Goal: Participate in discussion: Engage in conversation with other users on a specific topic

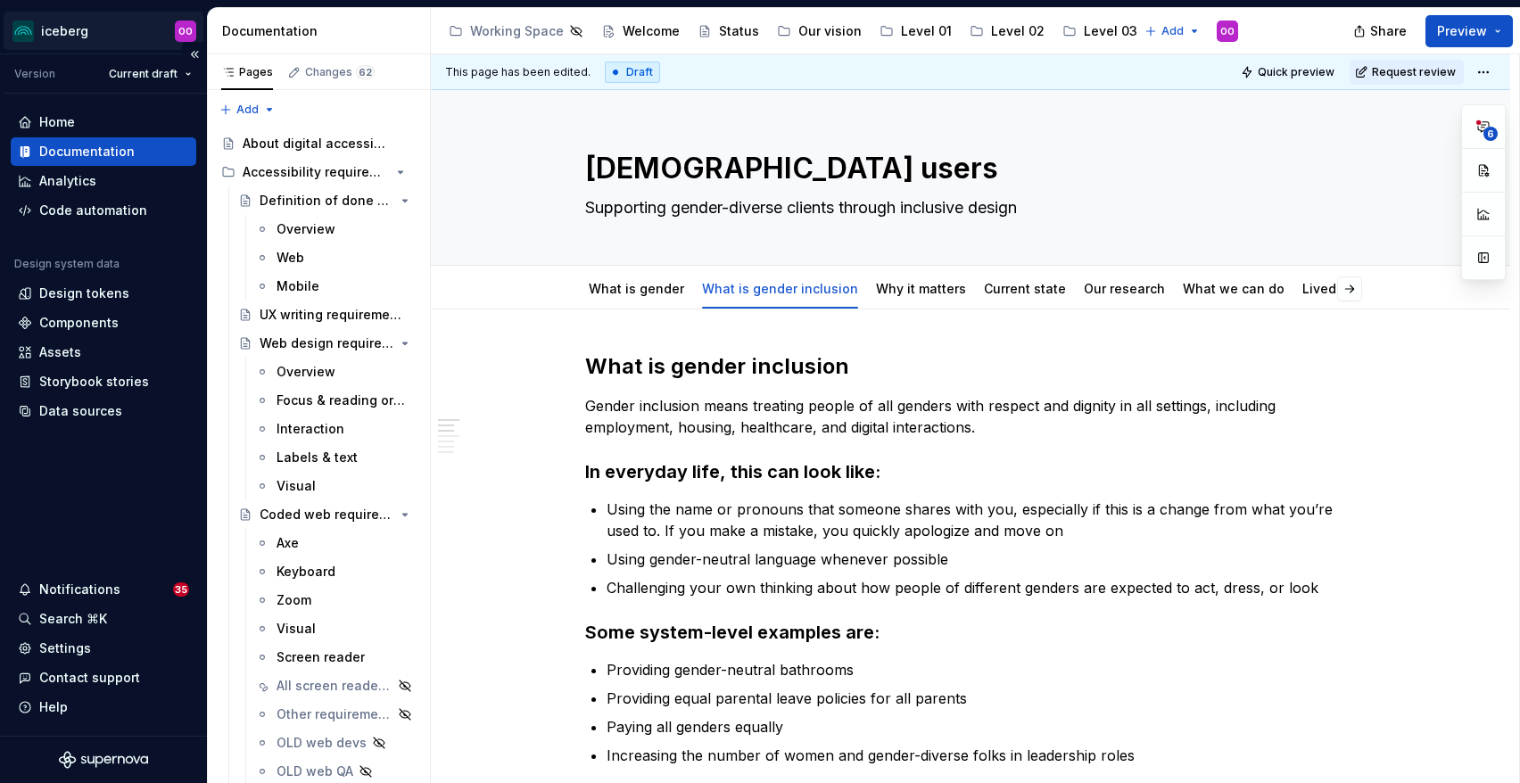
scroll to position [20, 0]
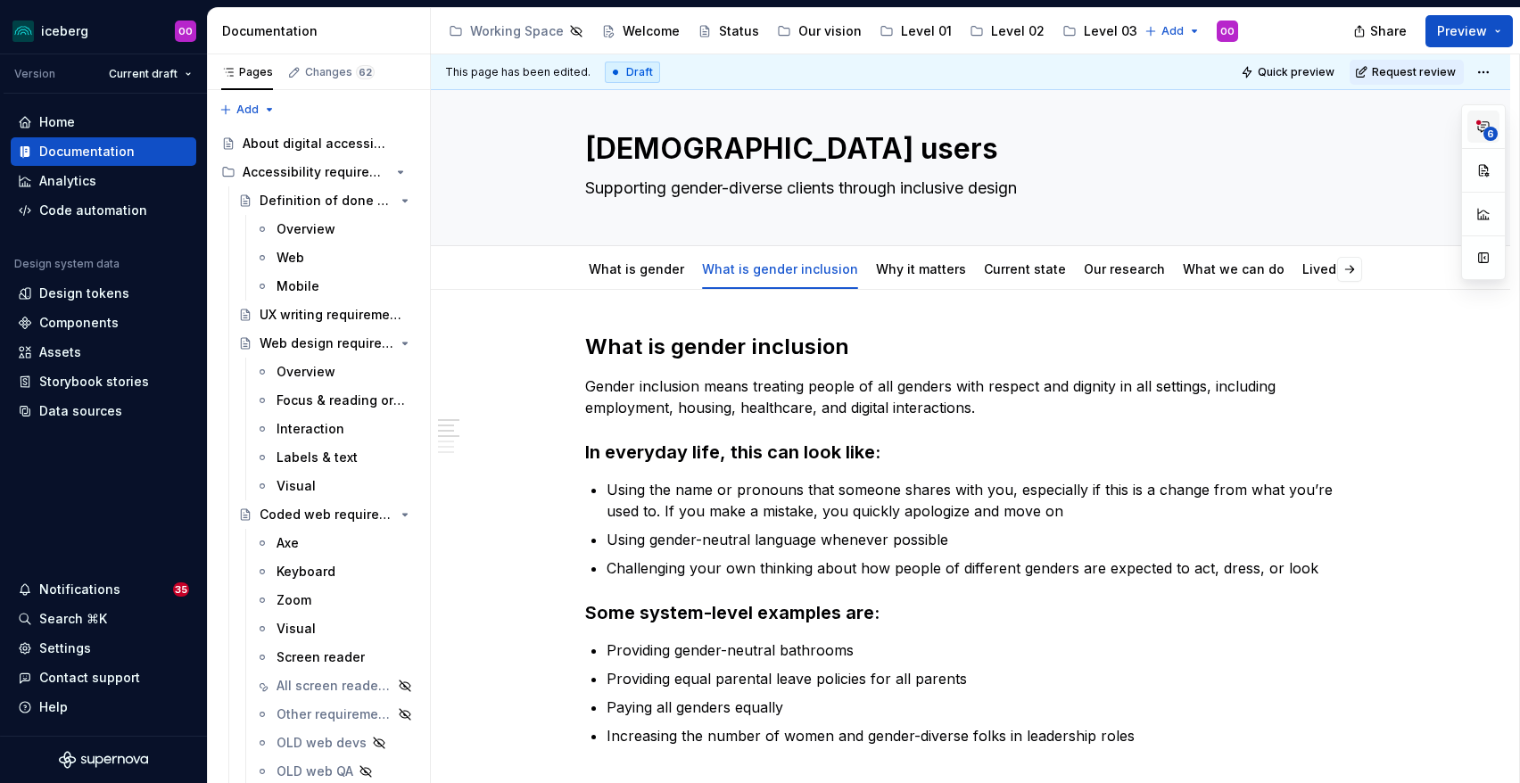
click at [1485, 131] on span "6" at bounding box center [1491, 134] width 14 height 14
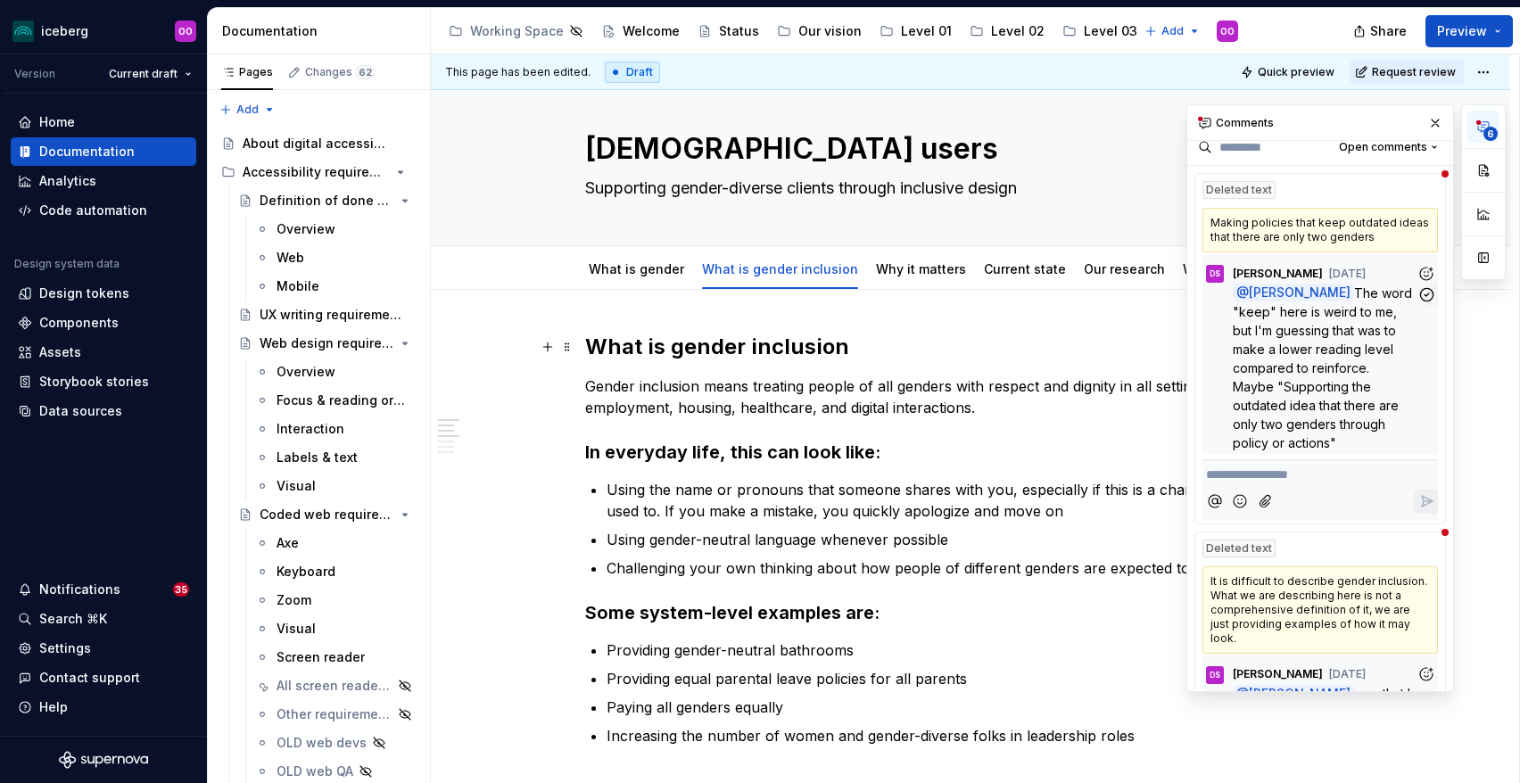
scroll to position [10, 0]
click at [1430, 302] on icon "button" at bounding box center [1427, 296] width 17 height 17
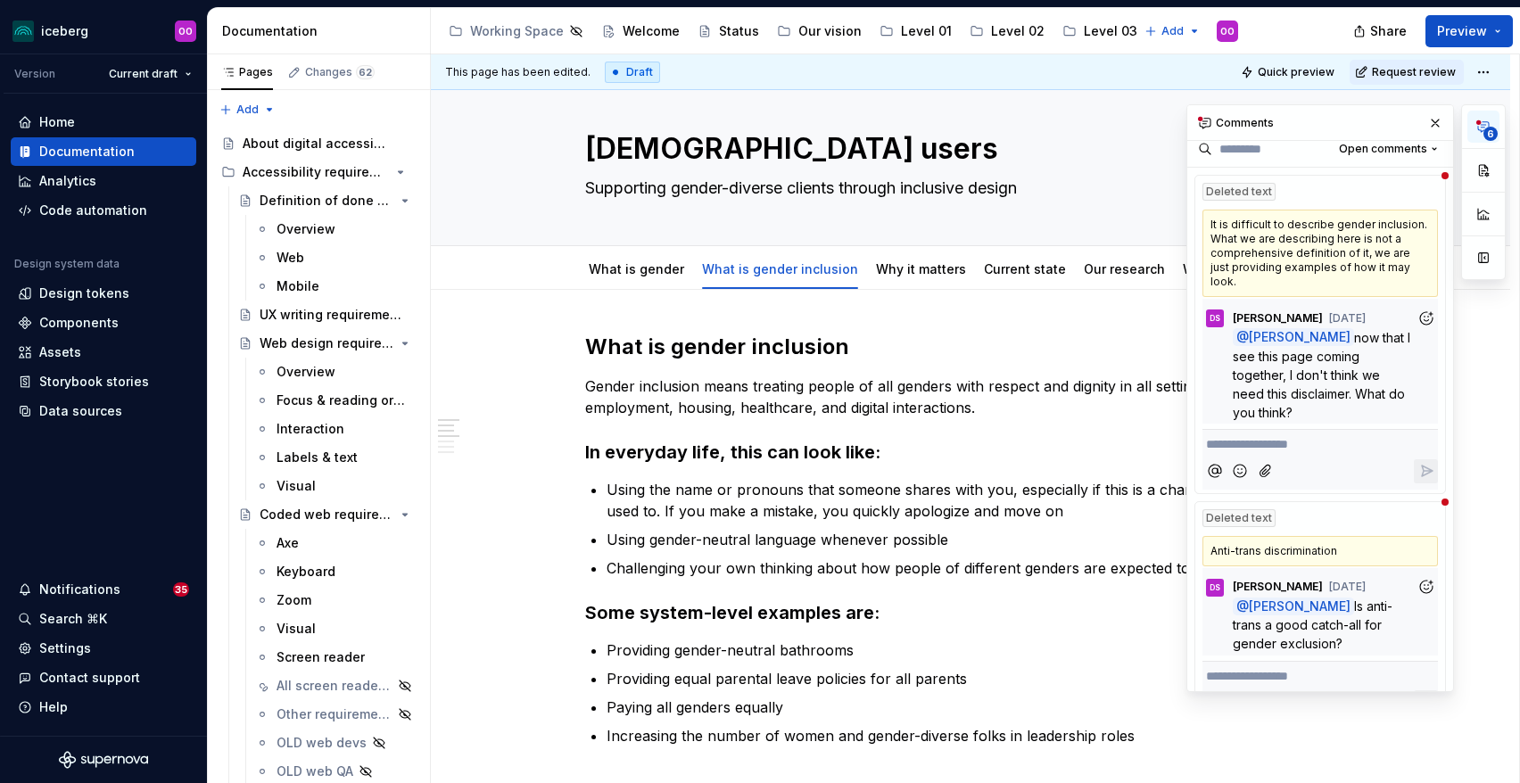
click at [1430, 310] on icon "Add reaction" at bounding box center [1427, 319] width 18 height 18
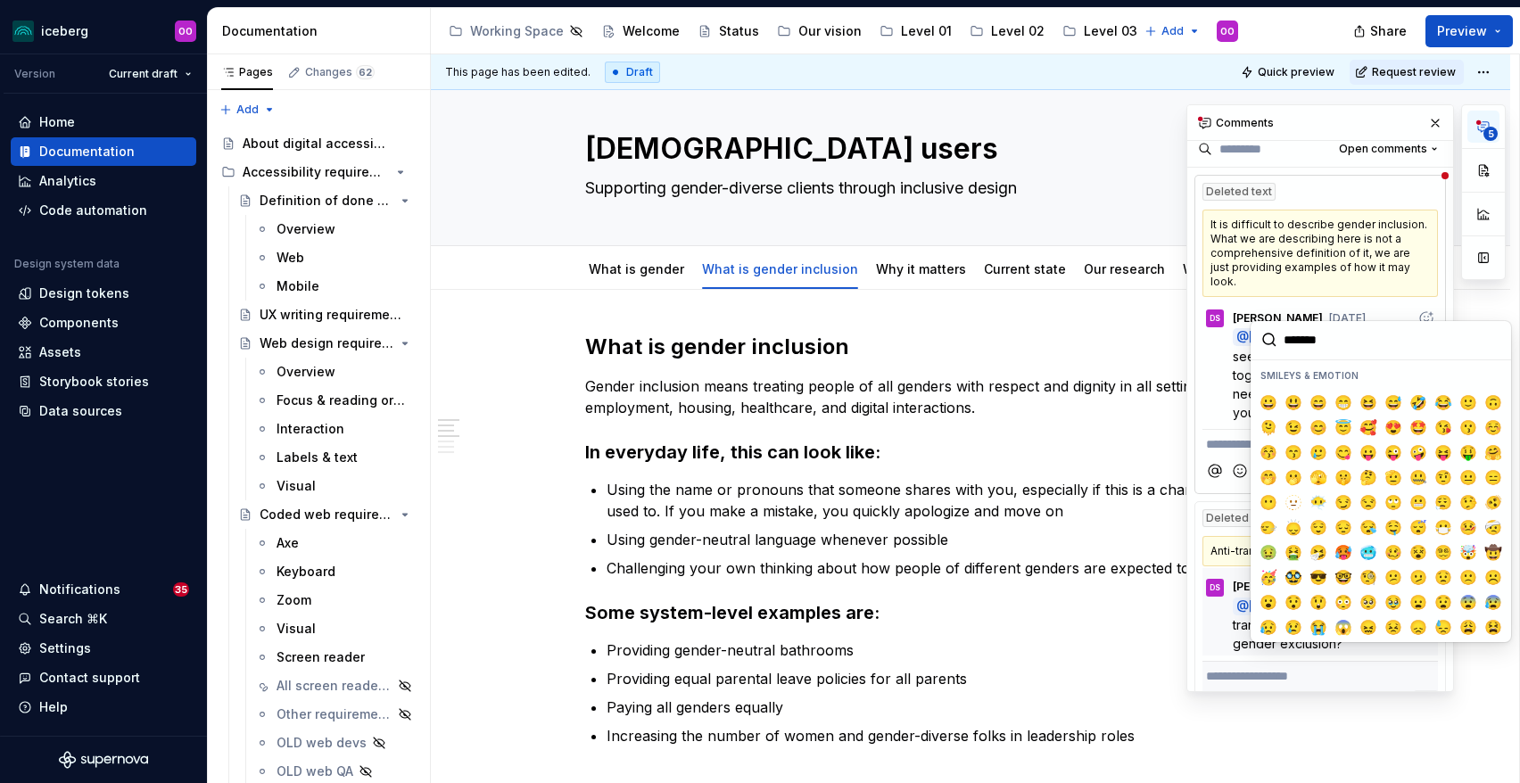
click at [1370, 278] on div "It is difficult to describe gender inclusion. What we are describing here is no…" at bounding box center [1321, 253] width 236 height 87
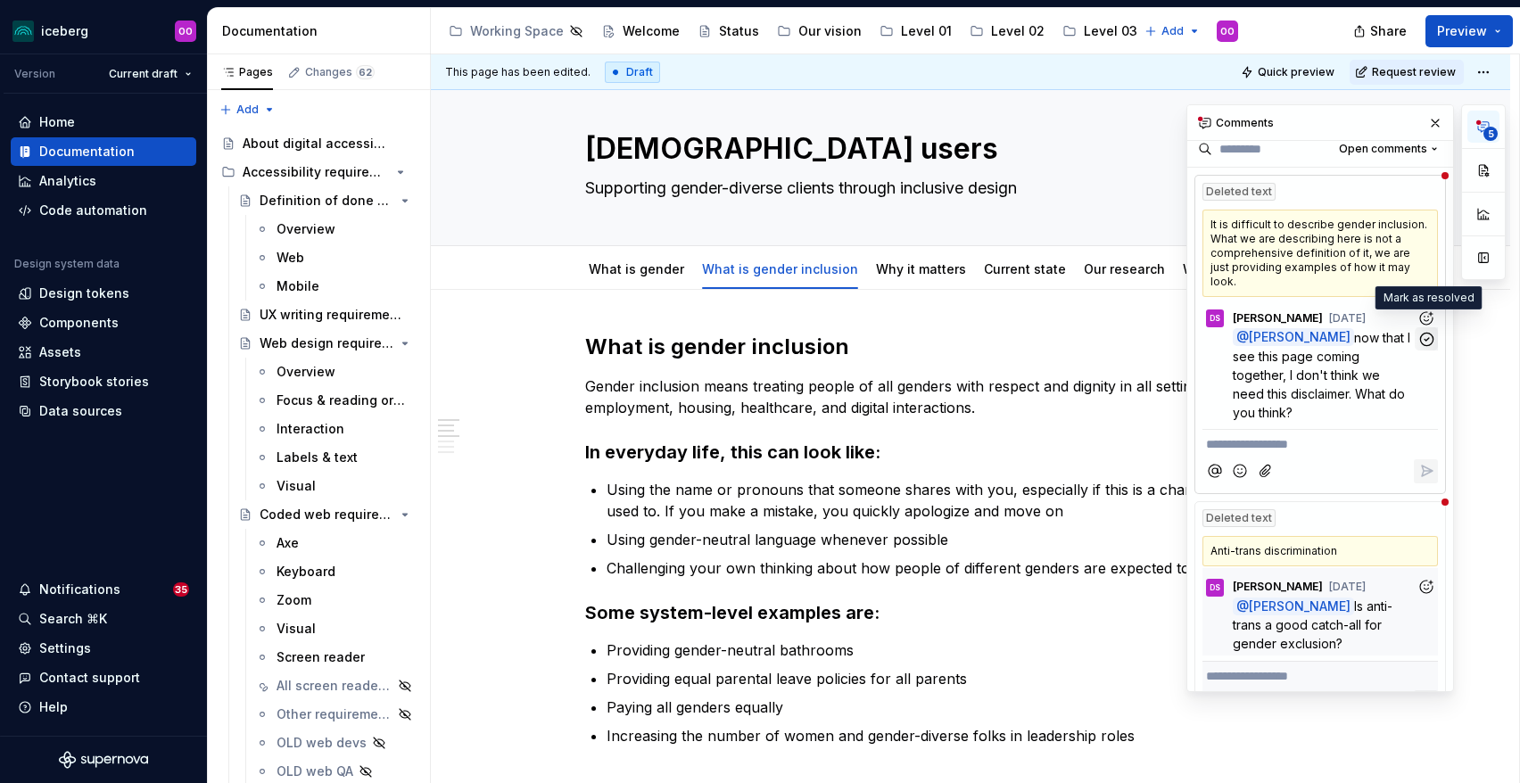
click at [1422, 331] on icon "button" at bounding box center [1427, 339] width 17 height 17
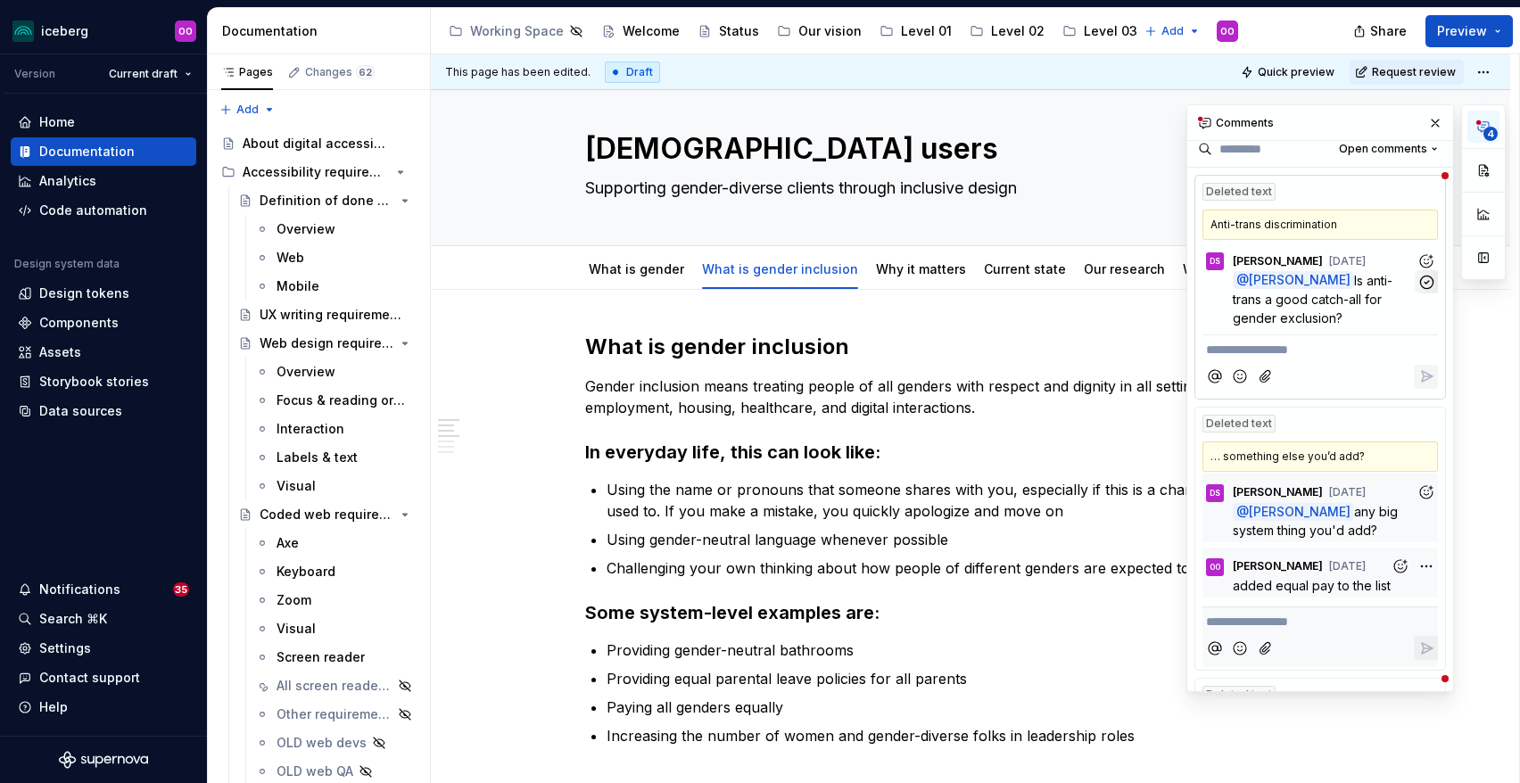
click at [1431, 287] on icon "button" at bounding box center [1427, 282] width 17 height 17
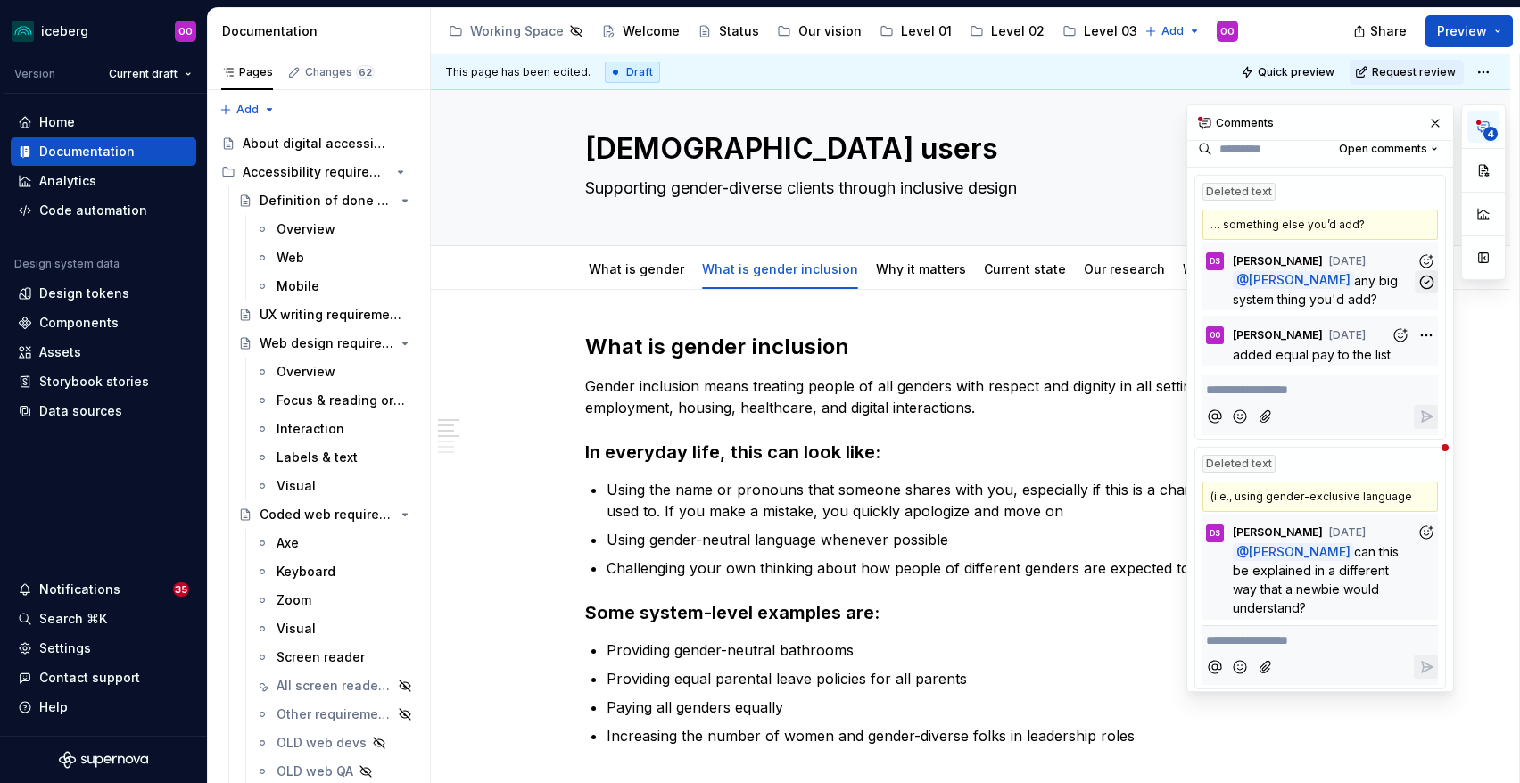
click at [1431, 282] on icon "button" at bounding box center [1427, 282] width 17 height 17
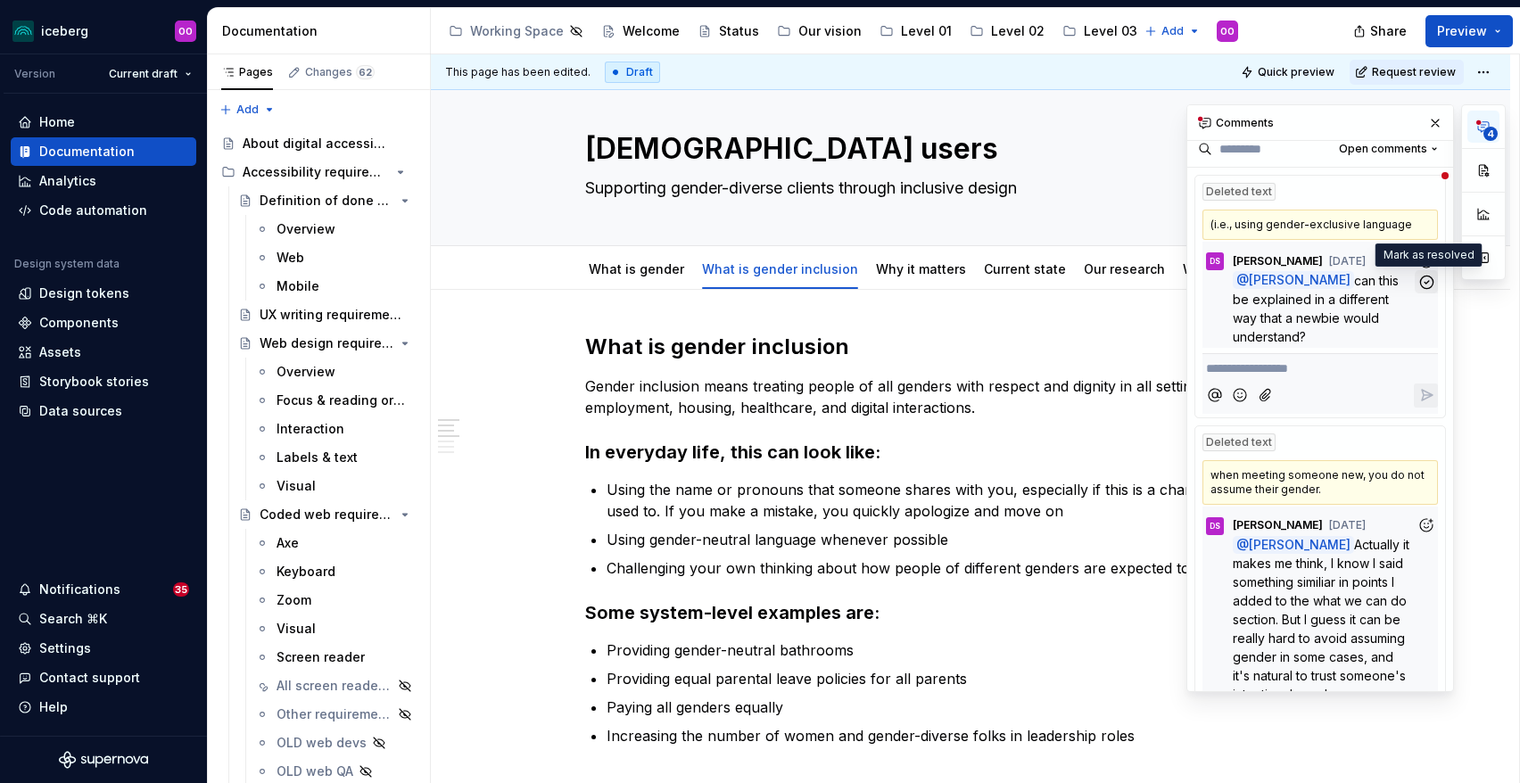
click at [1430, 284] on icon "button" at bounding box center [1427, 282] width 17 height 17
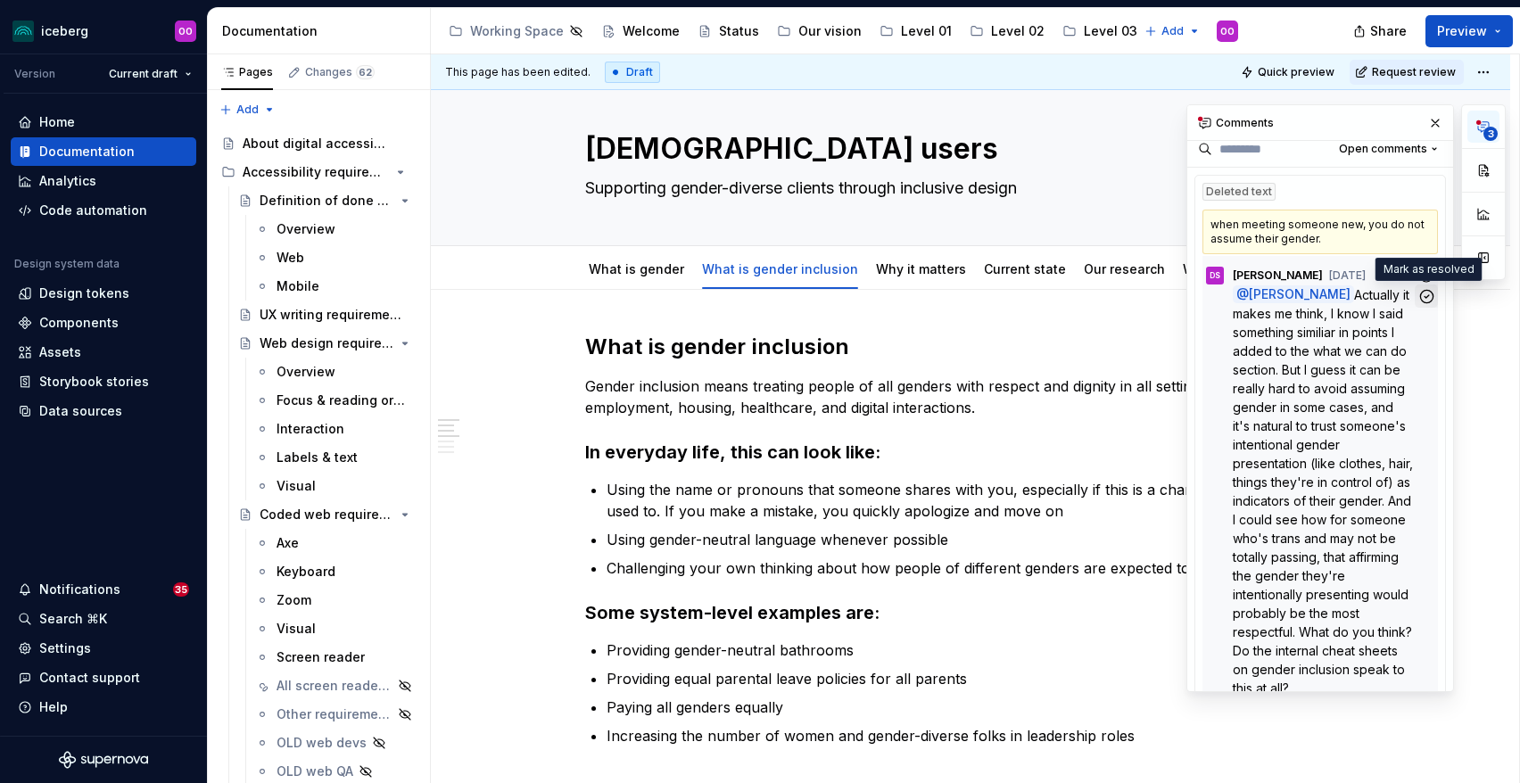
click at [1431, 293] on icon "button" at bounding box center [1427, 296] width 17 height 17
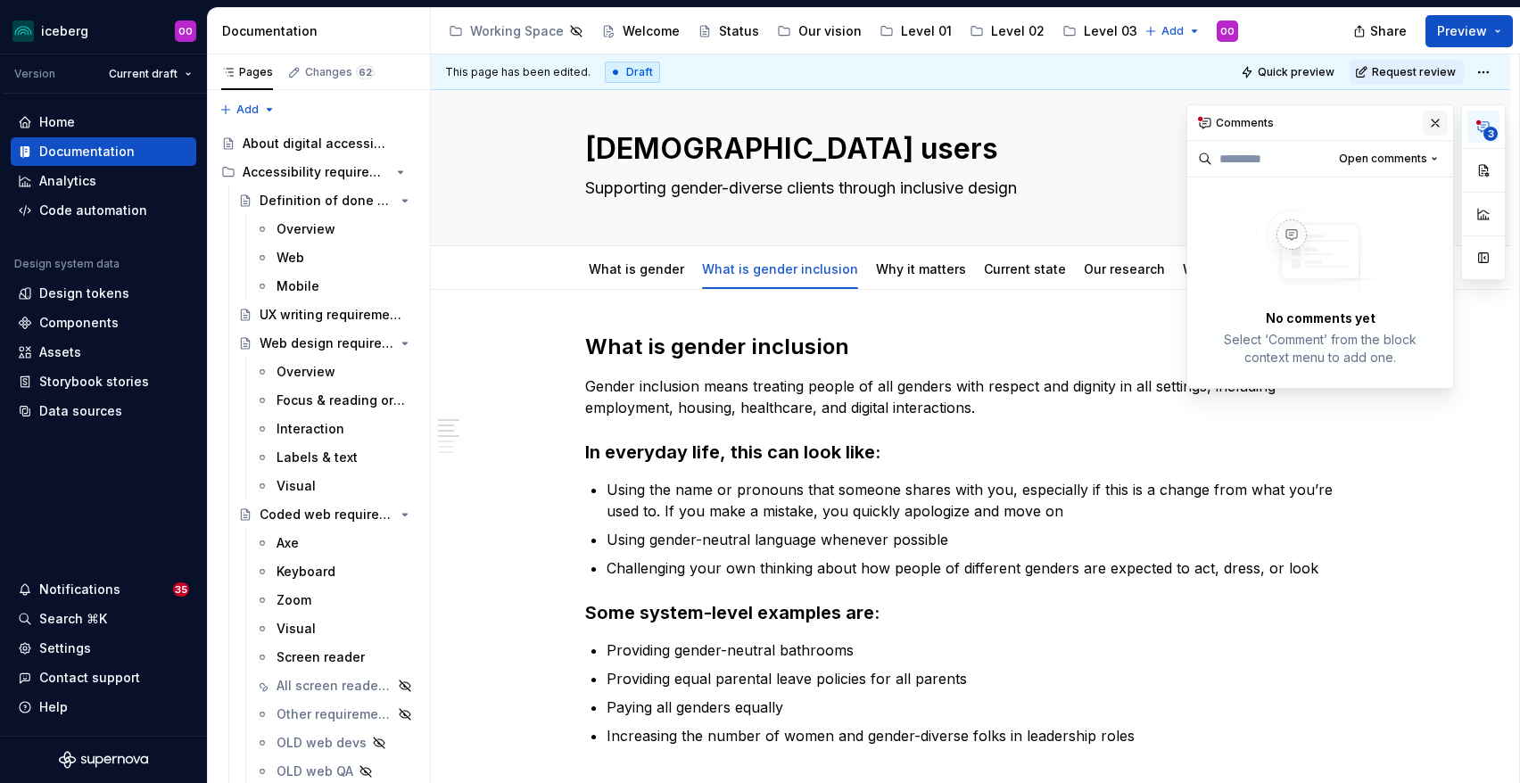
click at [1435, 122] on button "button" at bounding box center [1435, 123] width 25 height 25
click at [1488, 133] on span "3" at bounding box center [1491, 134] width 14 height 14
click at [1427, 117] on button "button" at bounding box center [1435, 123] width 25 height 25
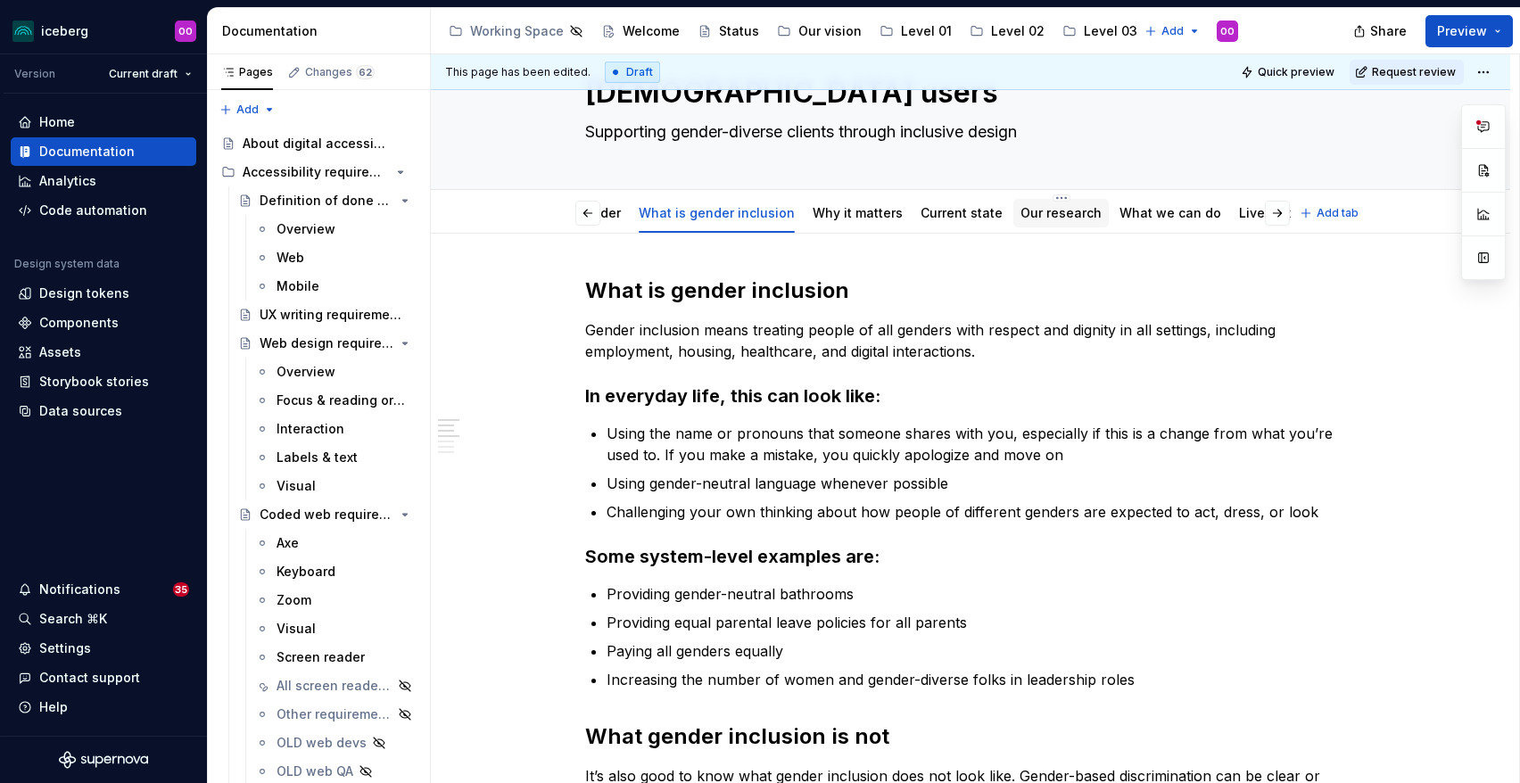
scroll to position [0, 95]
click at [1207, 214] on link "Lived experience" at bounding box center [1260, 212] width 107 height 15
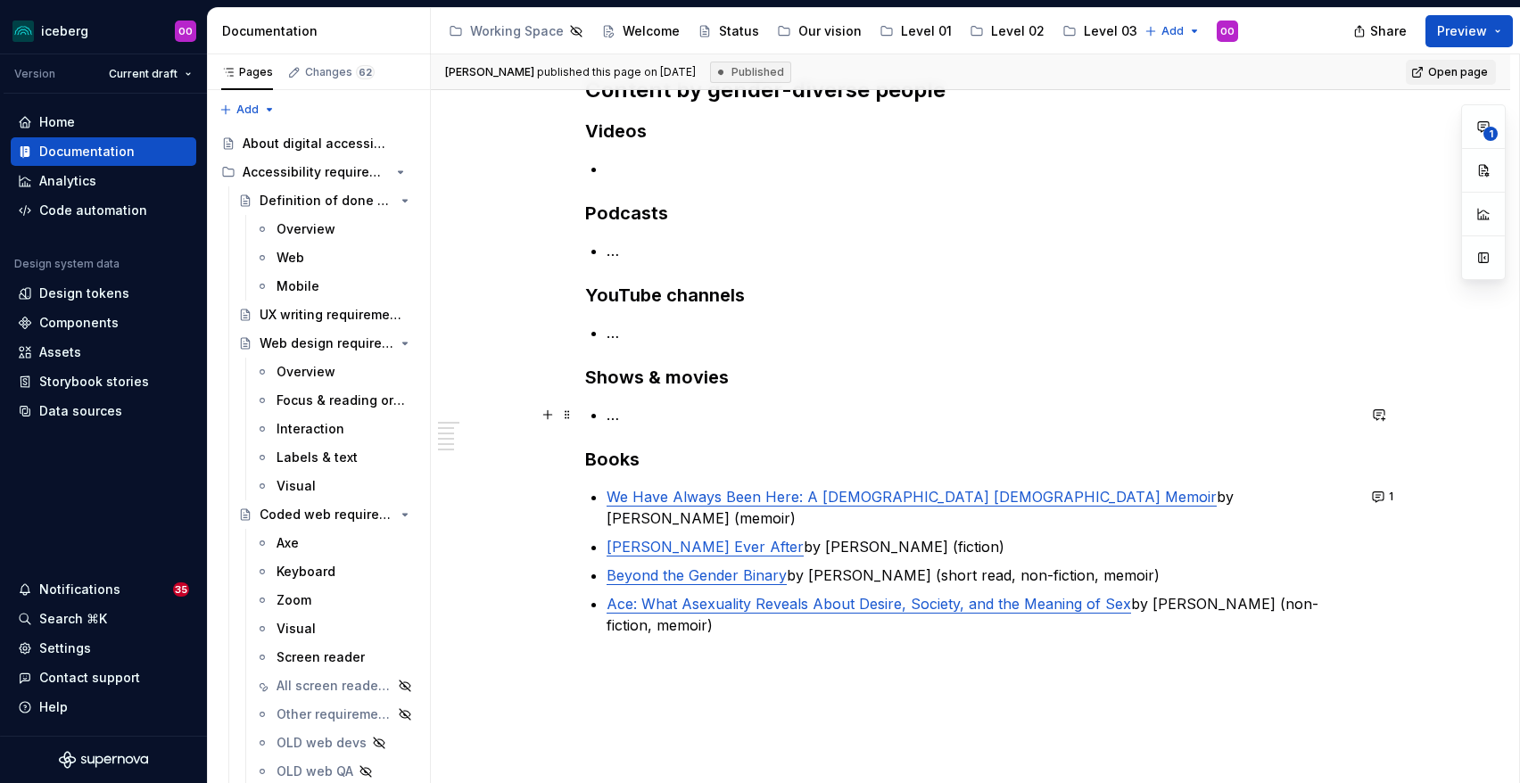
scroll to position [279, 0]
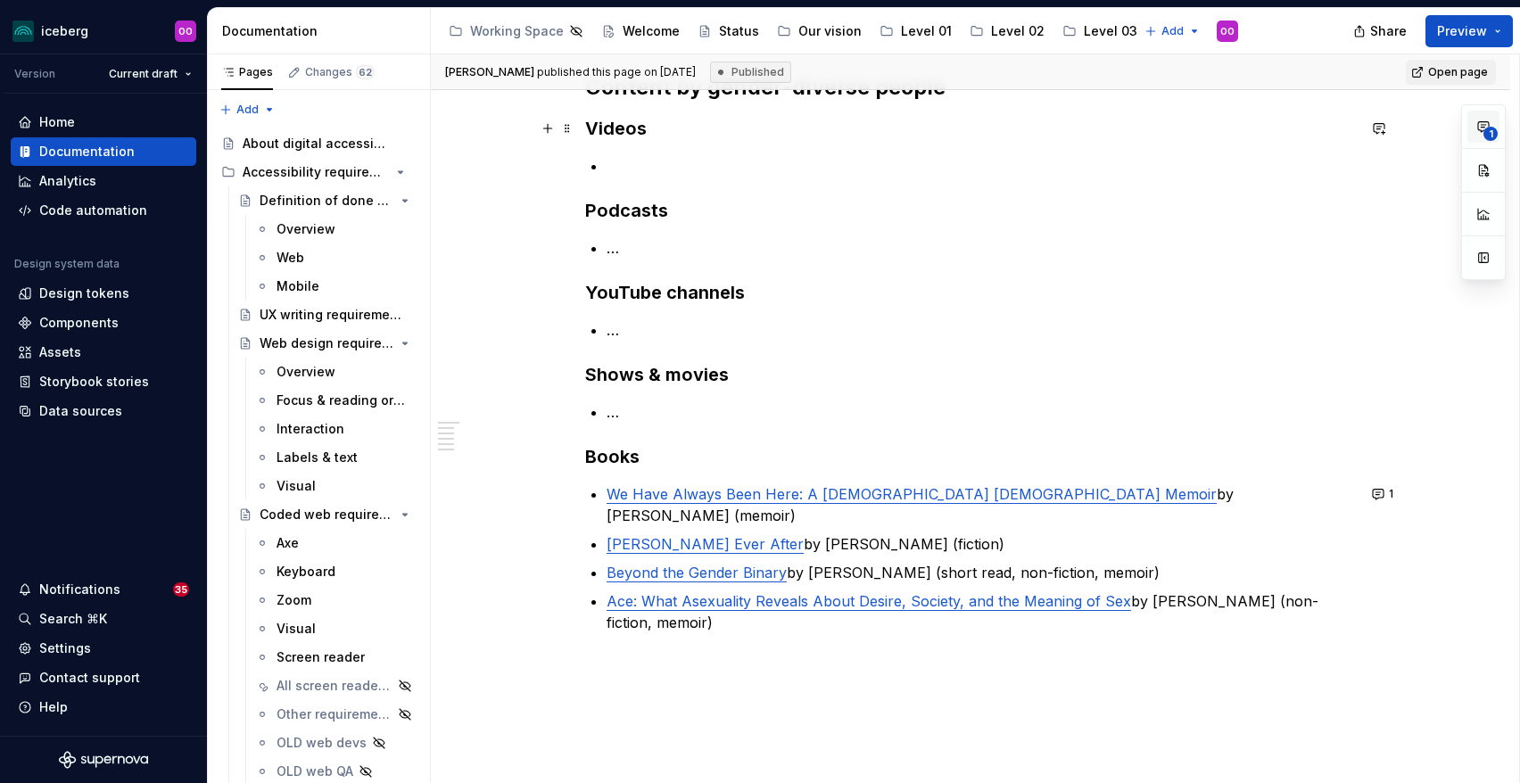
click at [1484, 128] on icon "button" at bounding box center [1484, 127] width 14 height 14
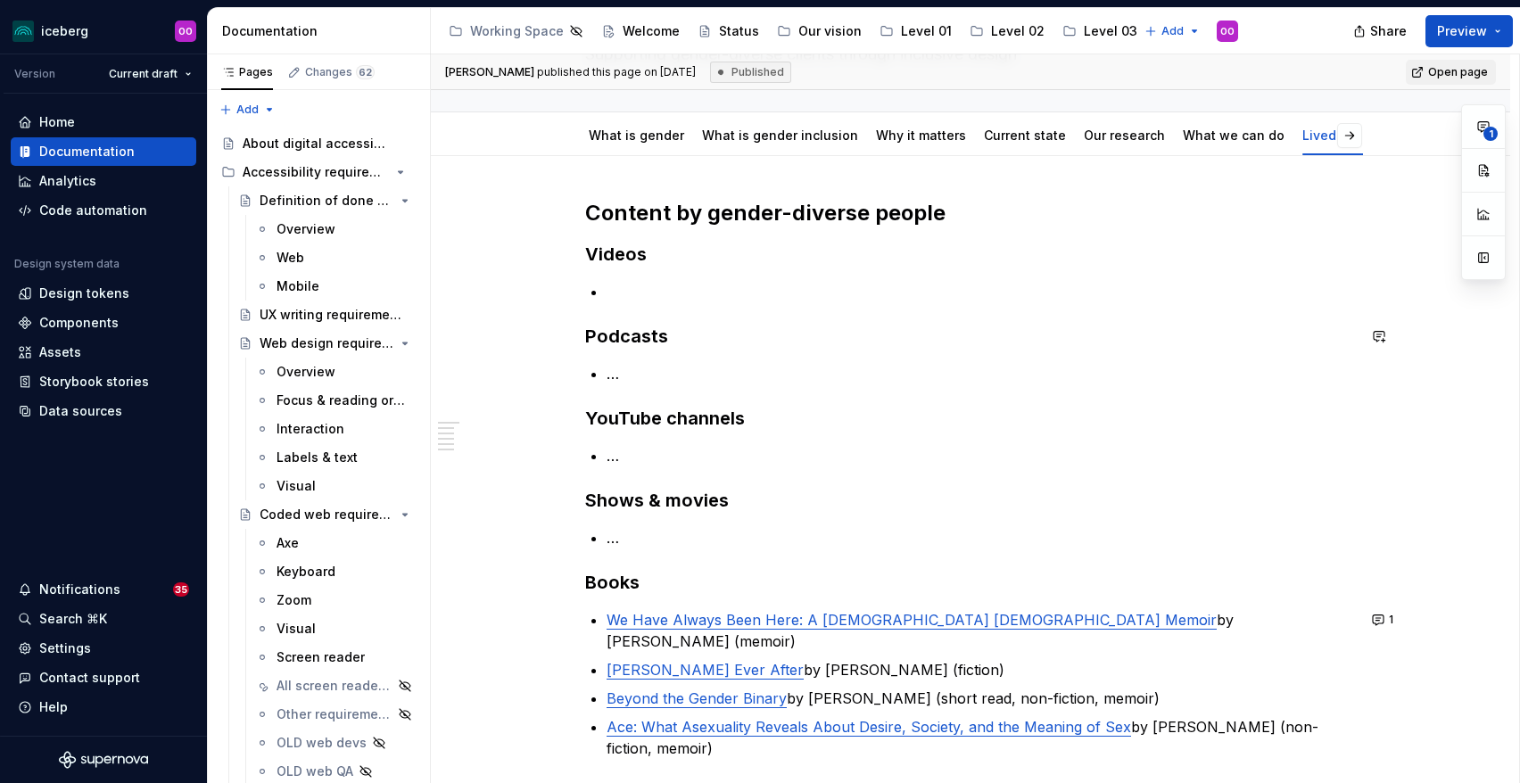
scroll to position [148, 0]
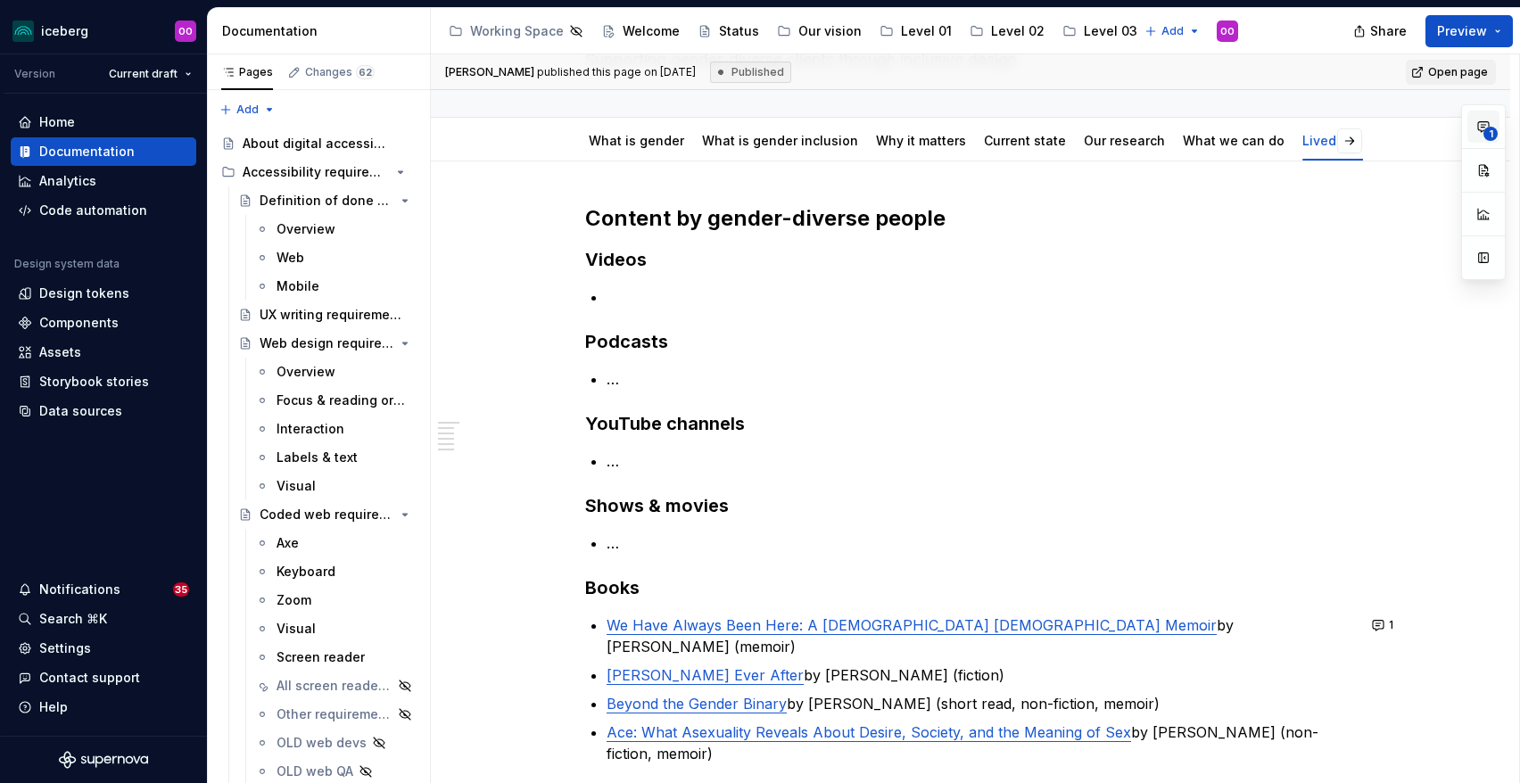
click at [1485, 122] on icon "button" at bounding box center [1484, 127] width 14 height 14
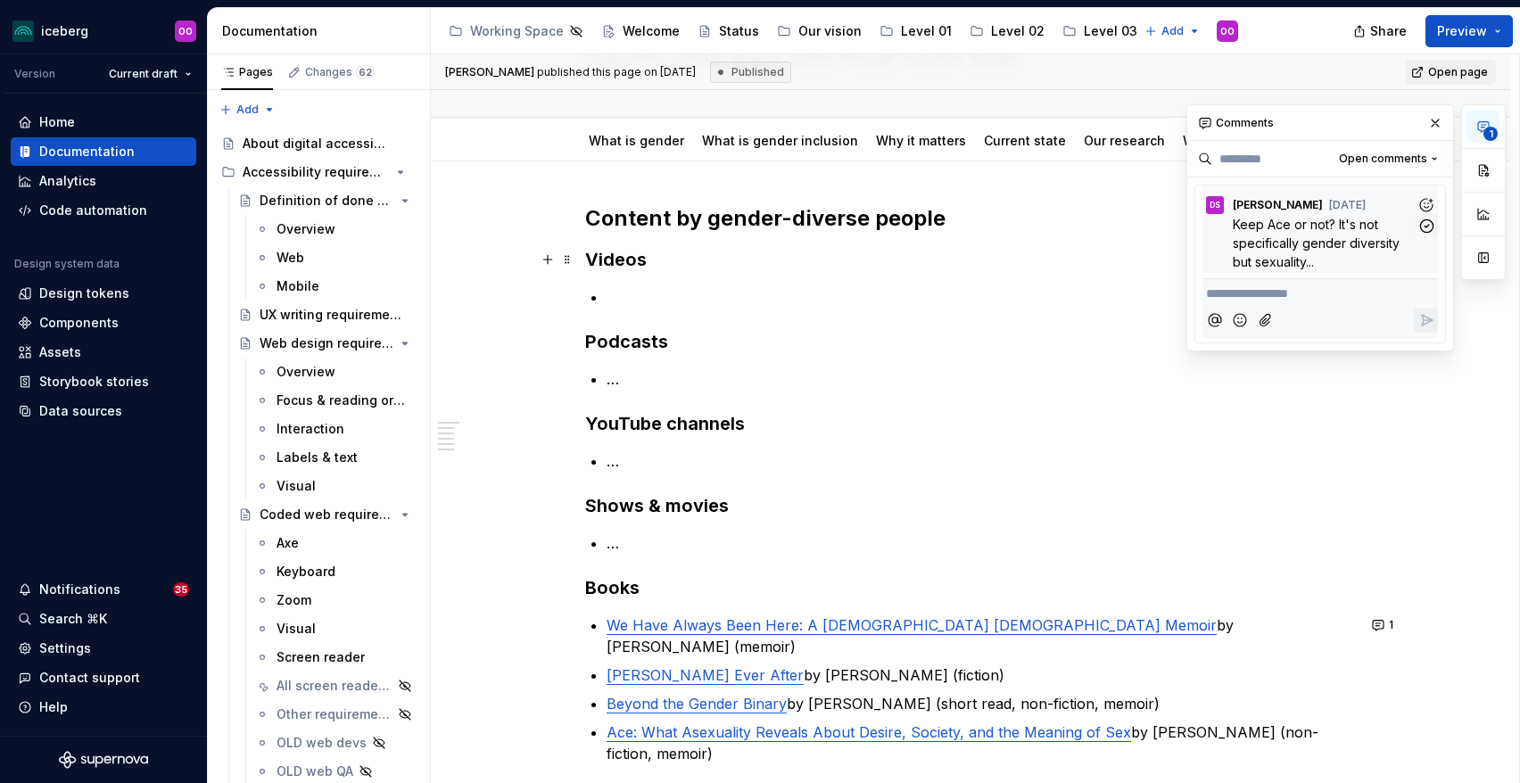
click at [1368, 255] on p "Keep Ace or not? It's not specifically gender diversity but sexuality..." at bounding box center [1325, 243] width 184 height 56
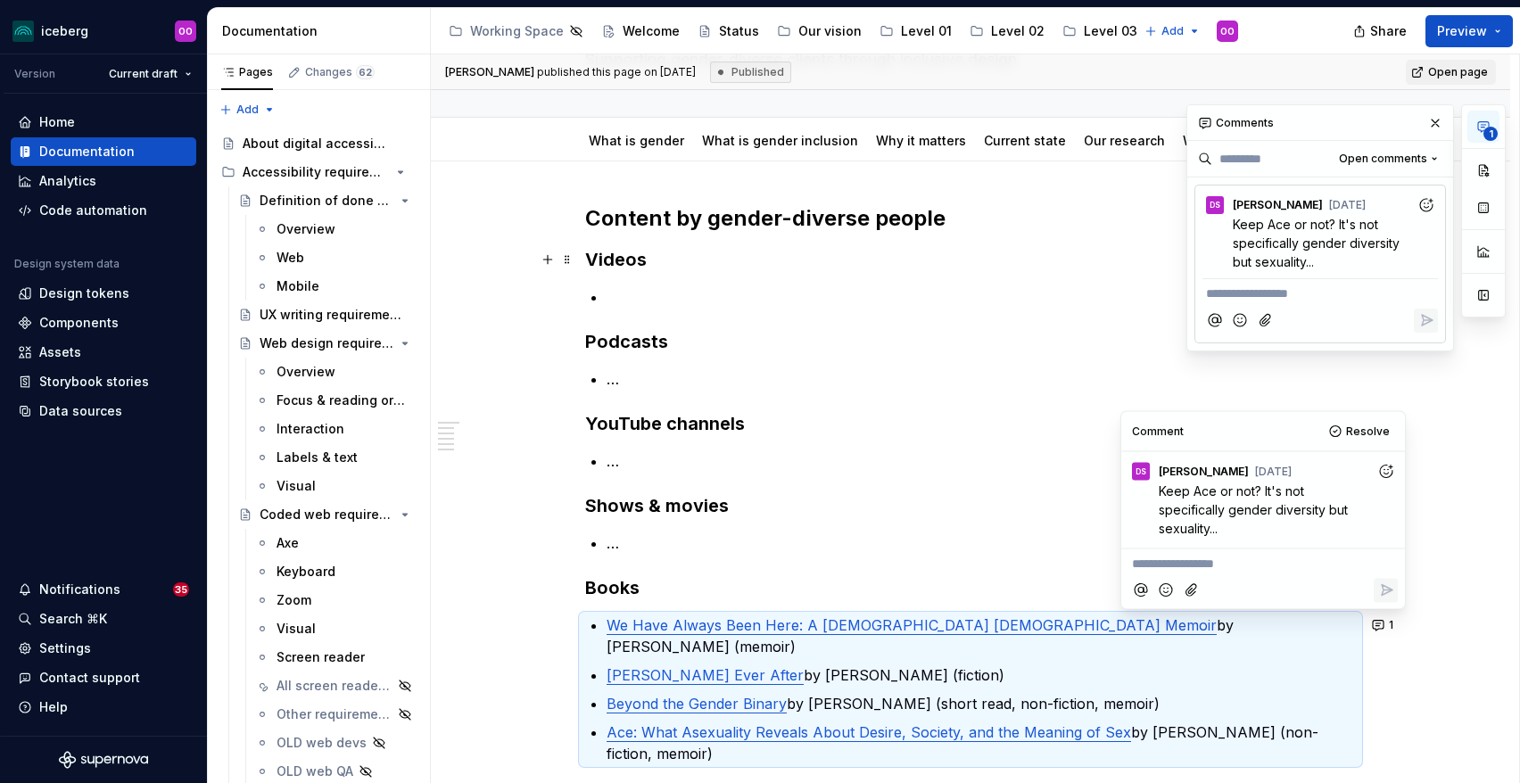
click at [963, 488] on div "Content by gender-diverse people Videos Podcasts … YouTube channels … Shows & m…" at bounding box center [970, 484] width 771 height 560
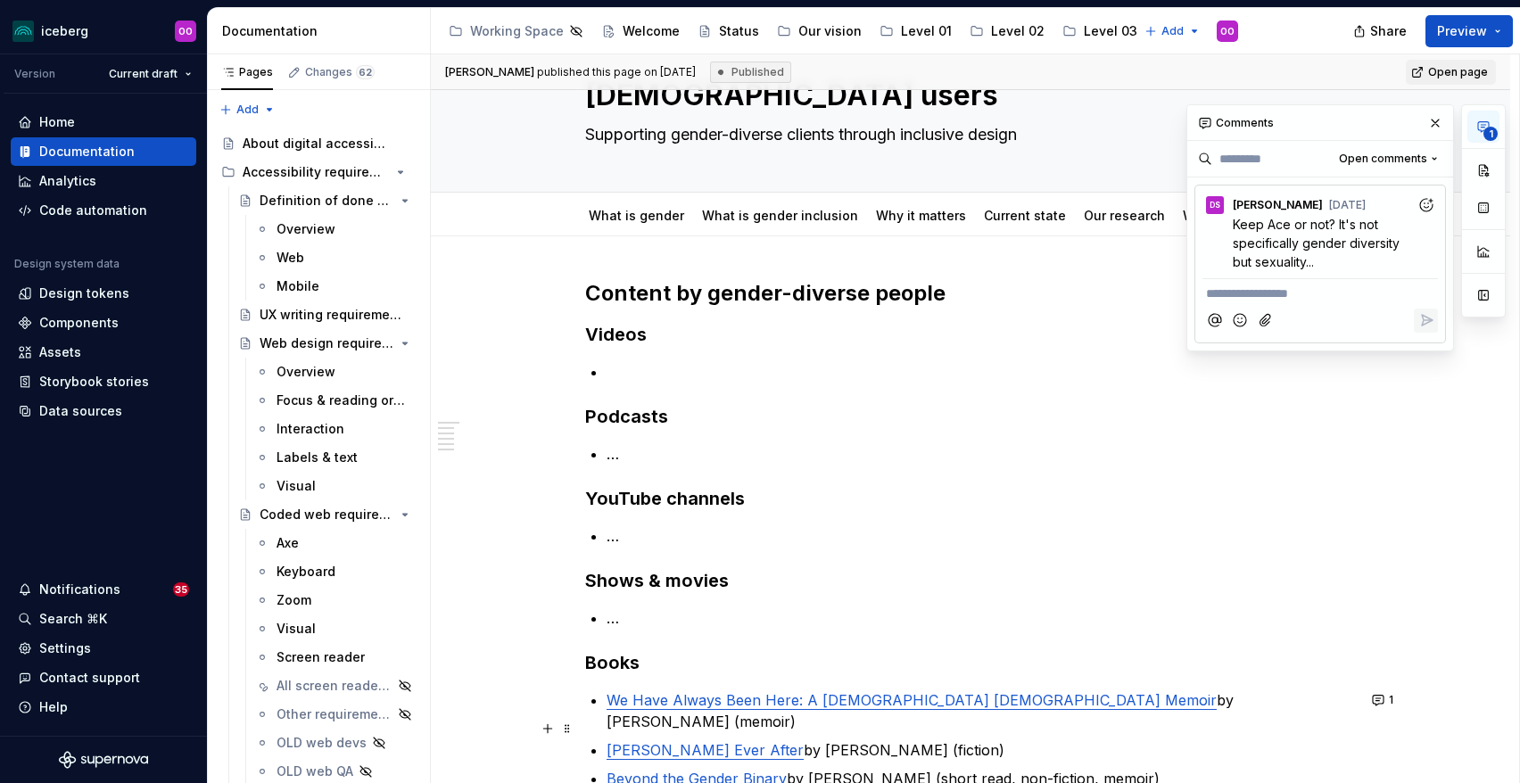
scroll to position [0, 0]
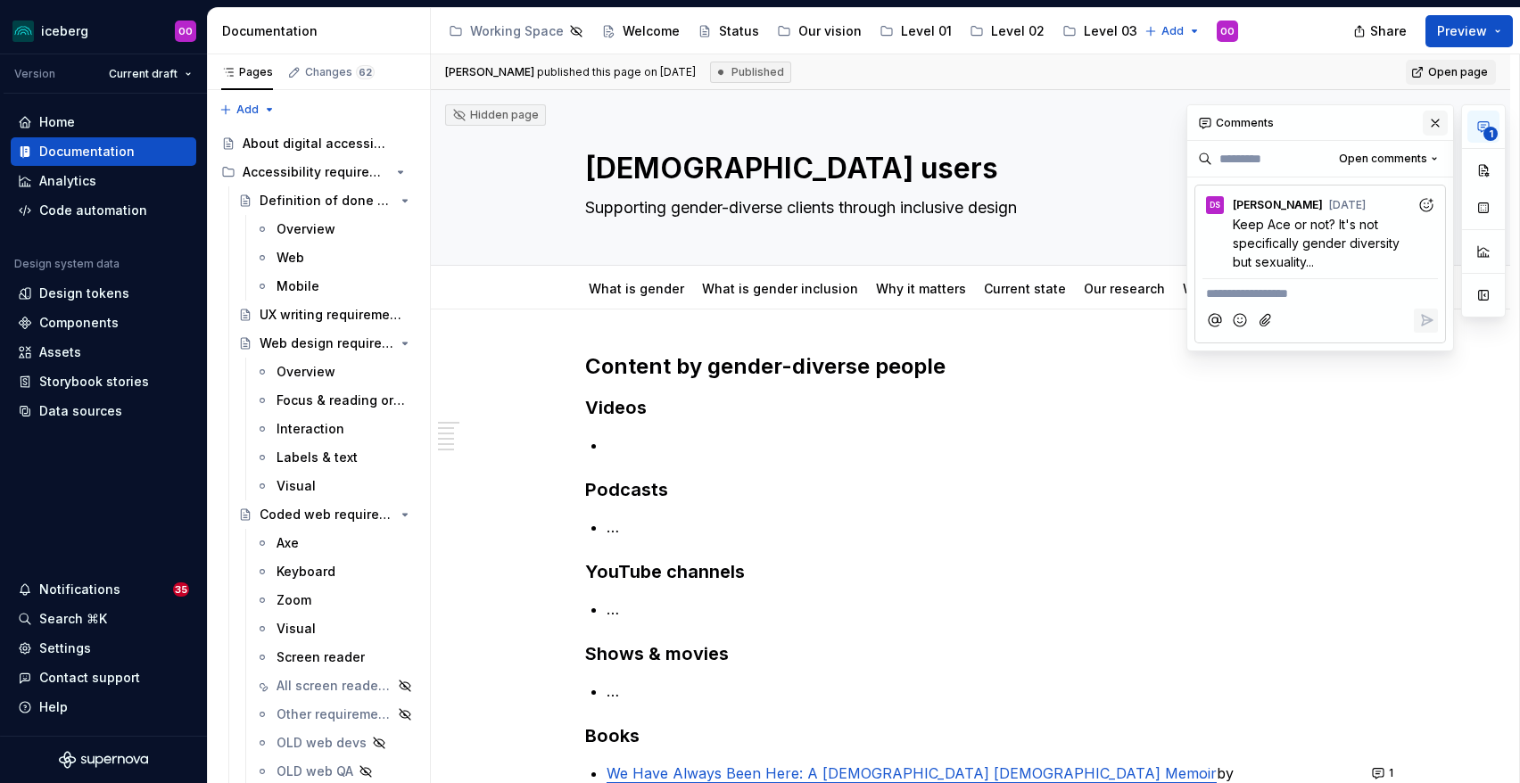
click at [1437, 117] on button "button" at bounding box center [1435, 123] width 25 height 25
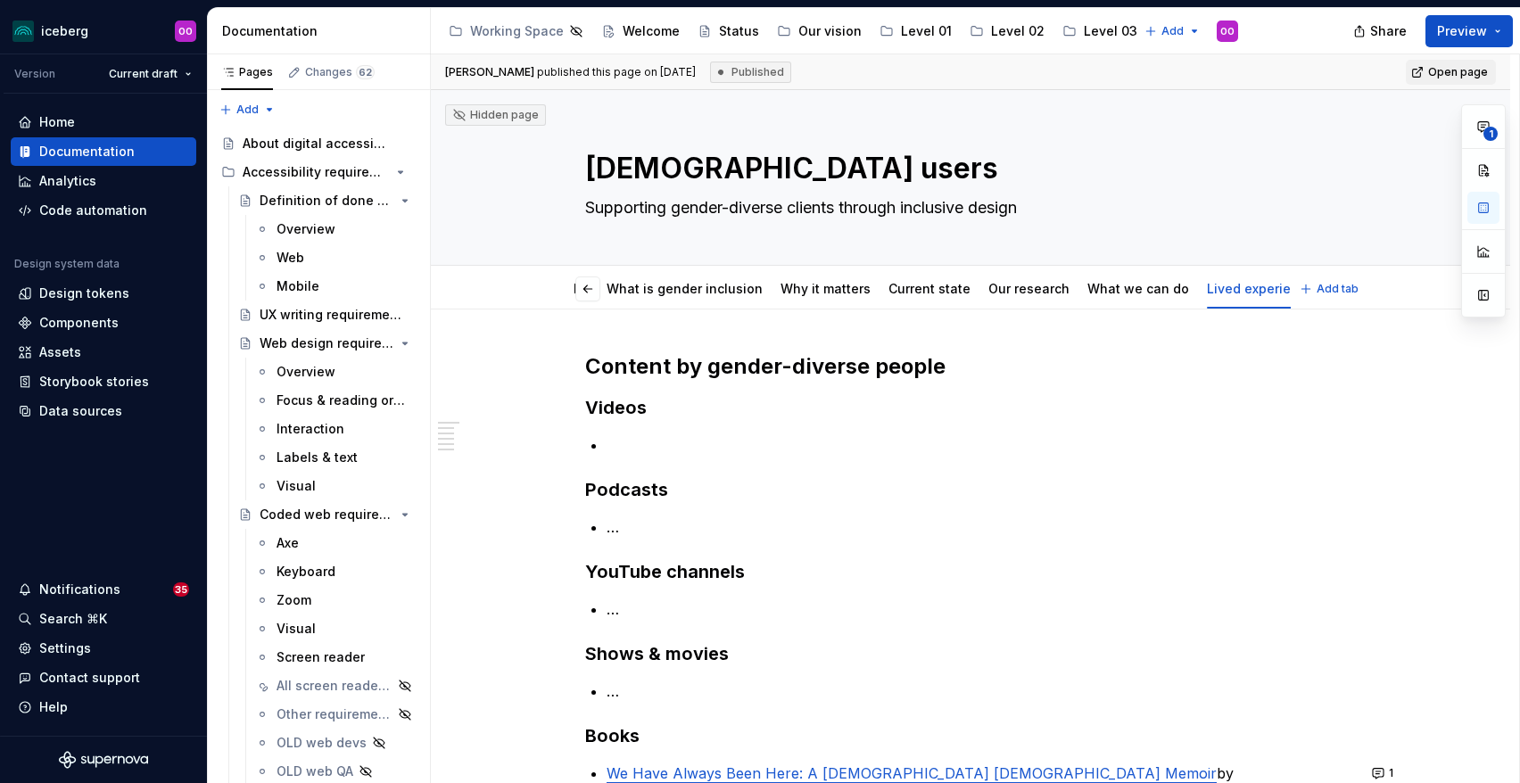
type textarea "*"
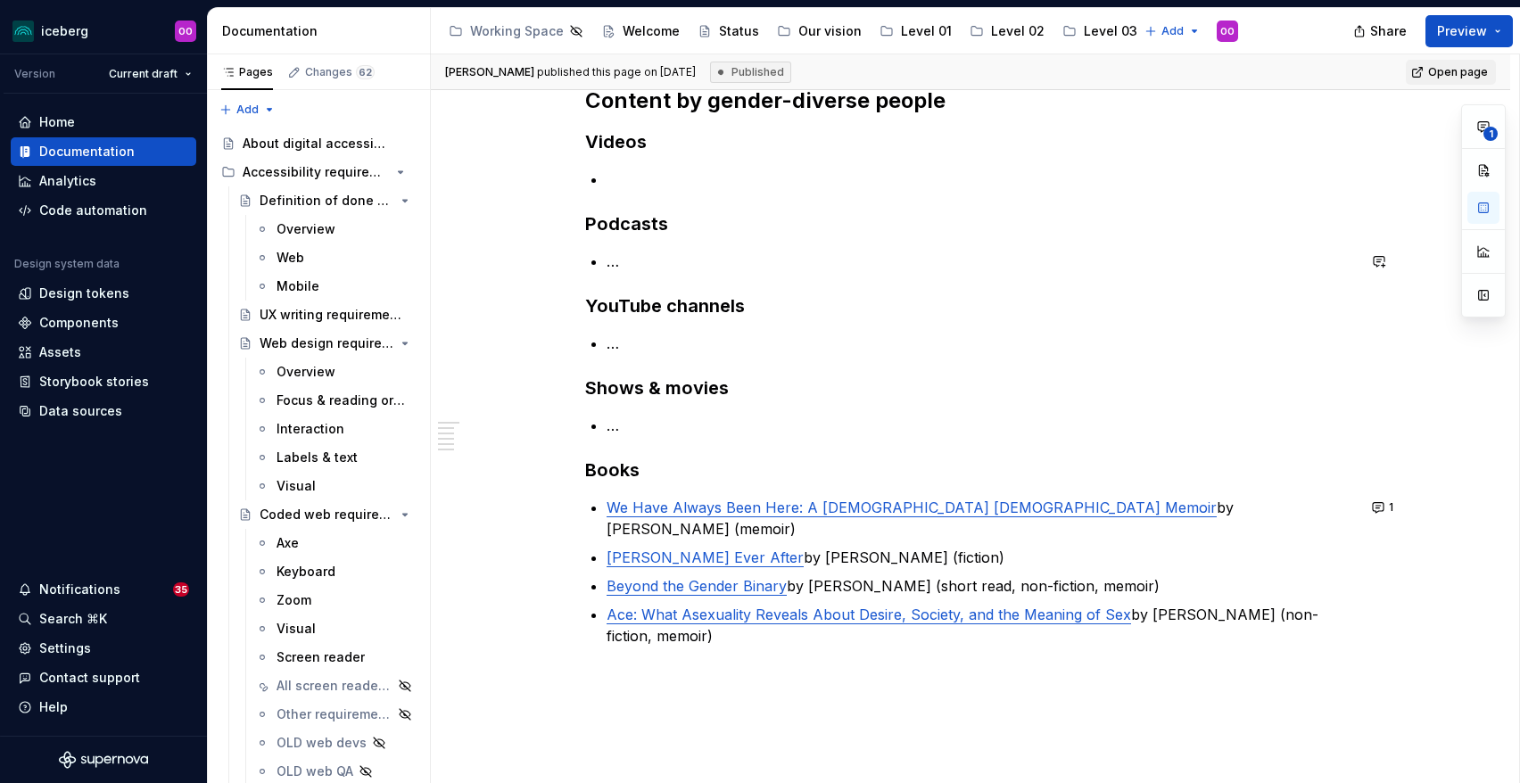
scroll to position [263, 0]
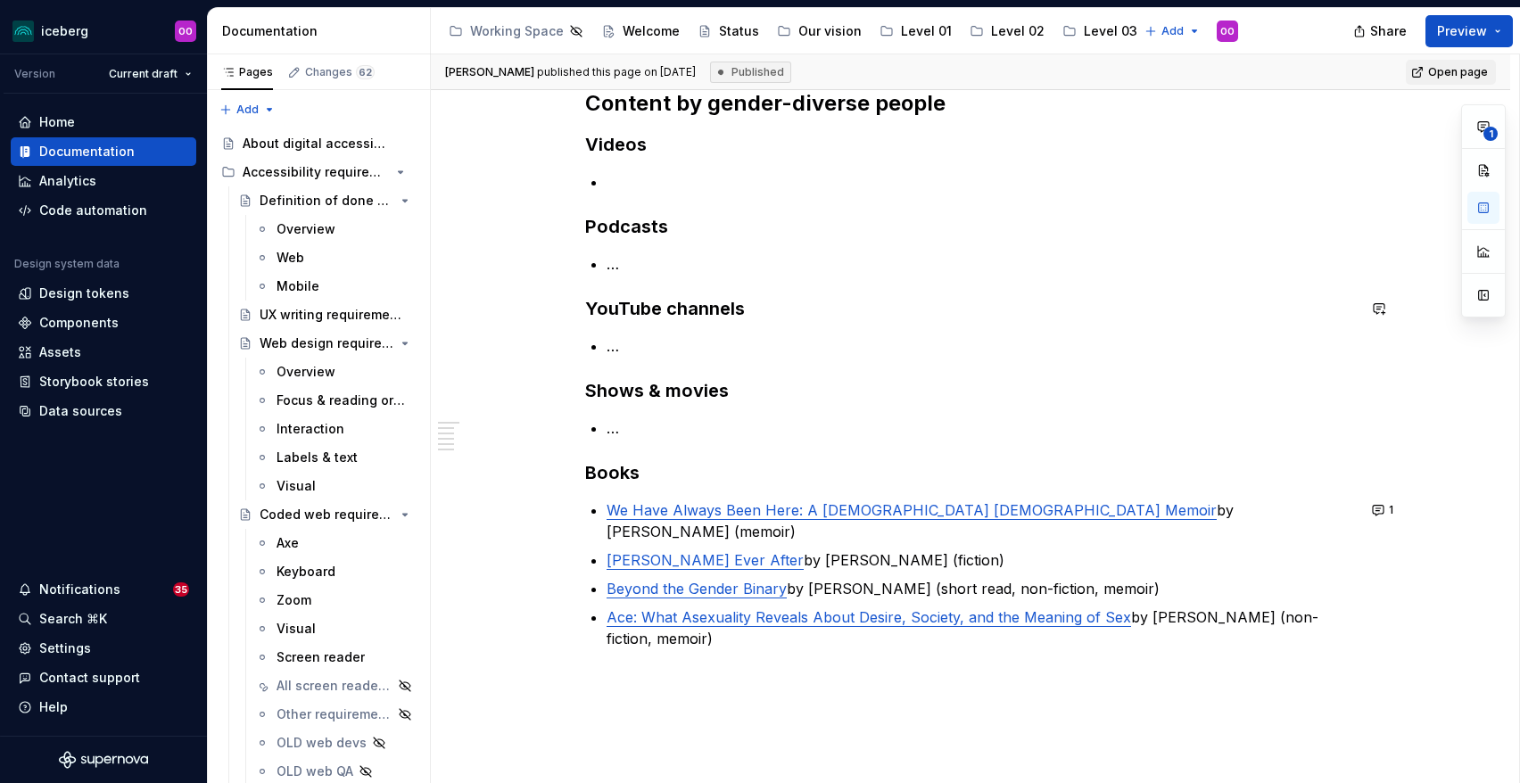
click at [669, 349] on p "…" at bounding box center [982, 346] width 750 height 21
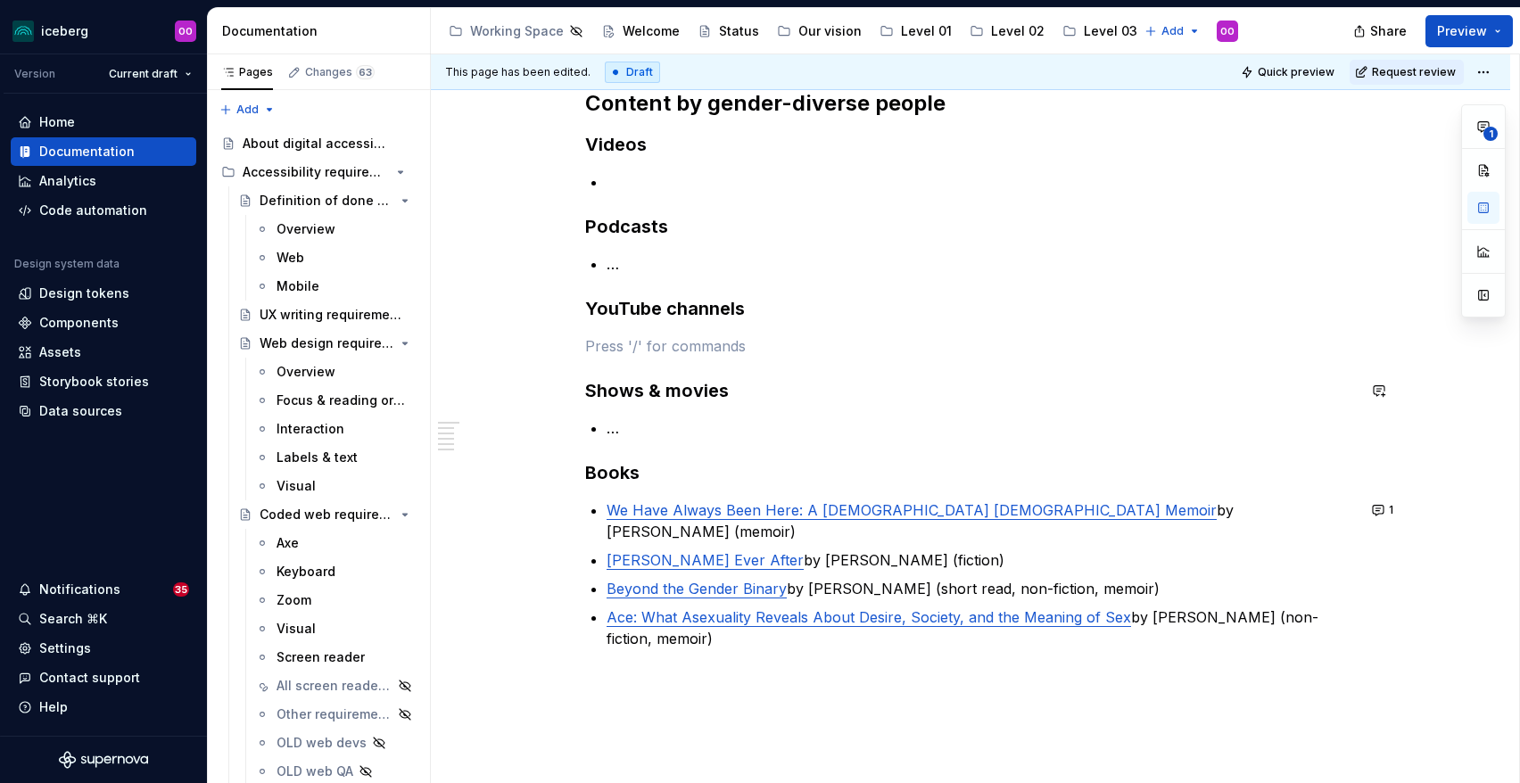
click at [661, 429] on p "…" at bounding box center [982, 428] width 750 height 21
type textarea "*"
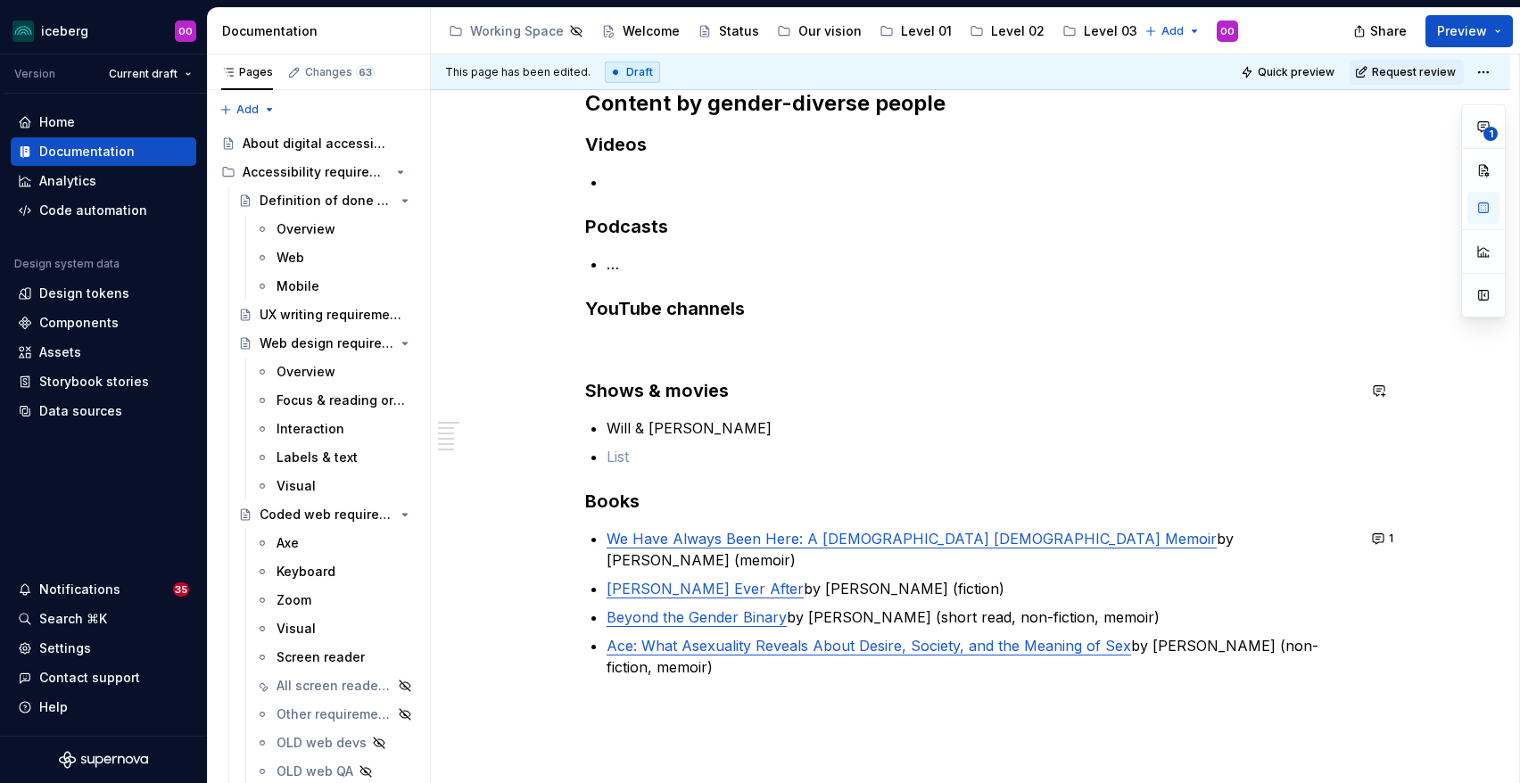
scroll to position [345, 0]
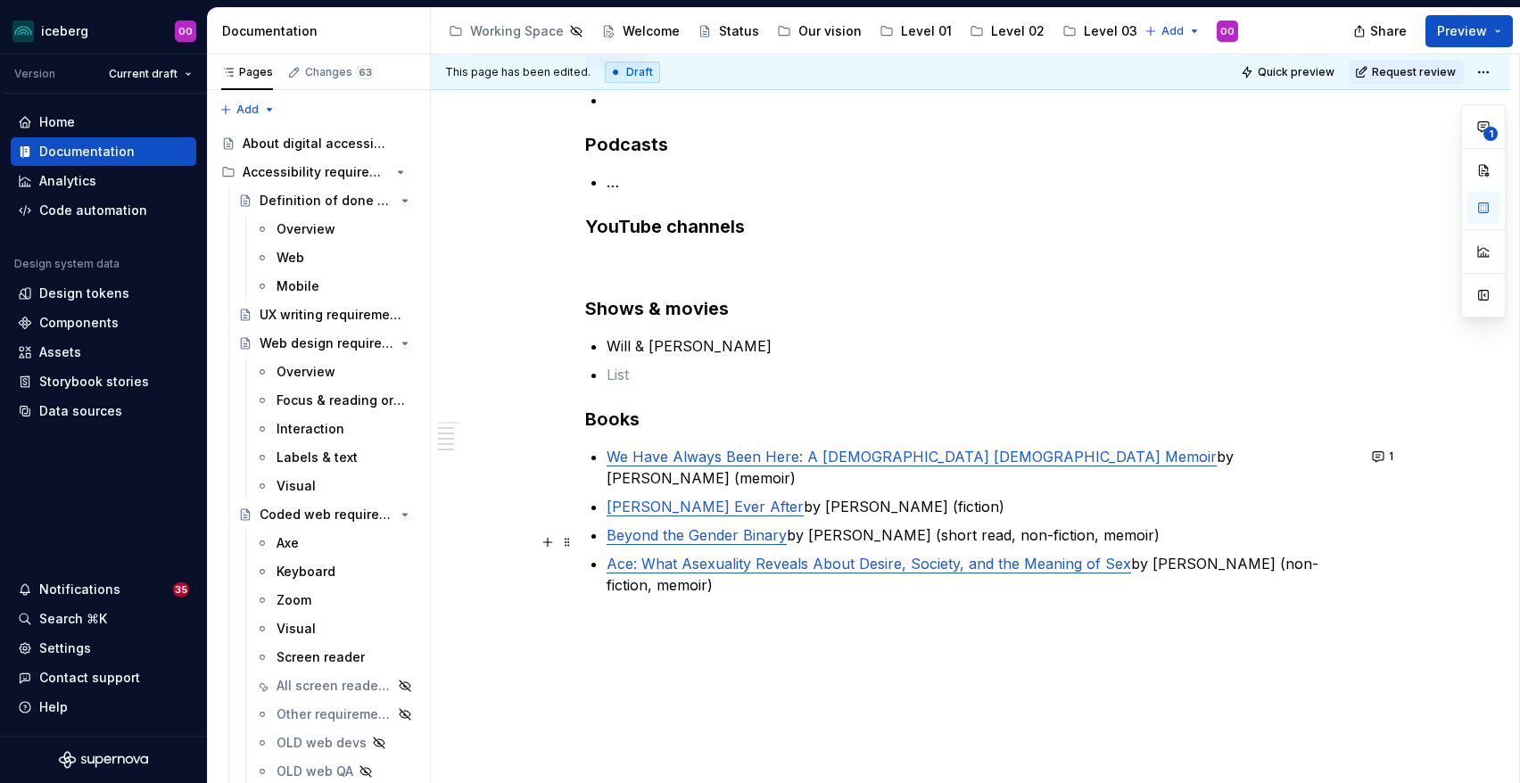
click at [747, 569] on p "Ace: What Asexuality Reveals About Desire, Society, and the Meaning of Sex by […" at bounding box center [982, 574] width 750 height 43
click at [1387, 447] on button "1" at bounding box center [1384, 456] width 35 height 25
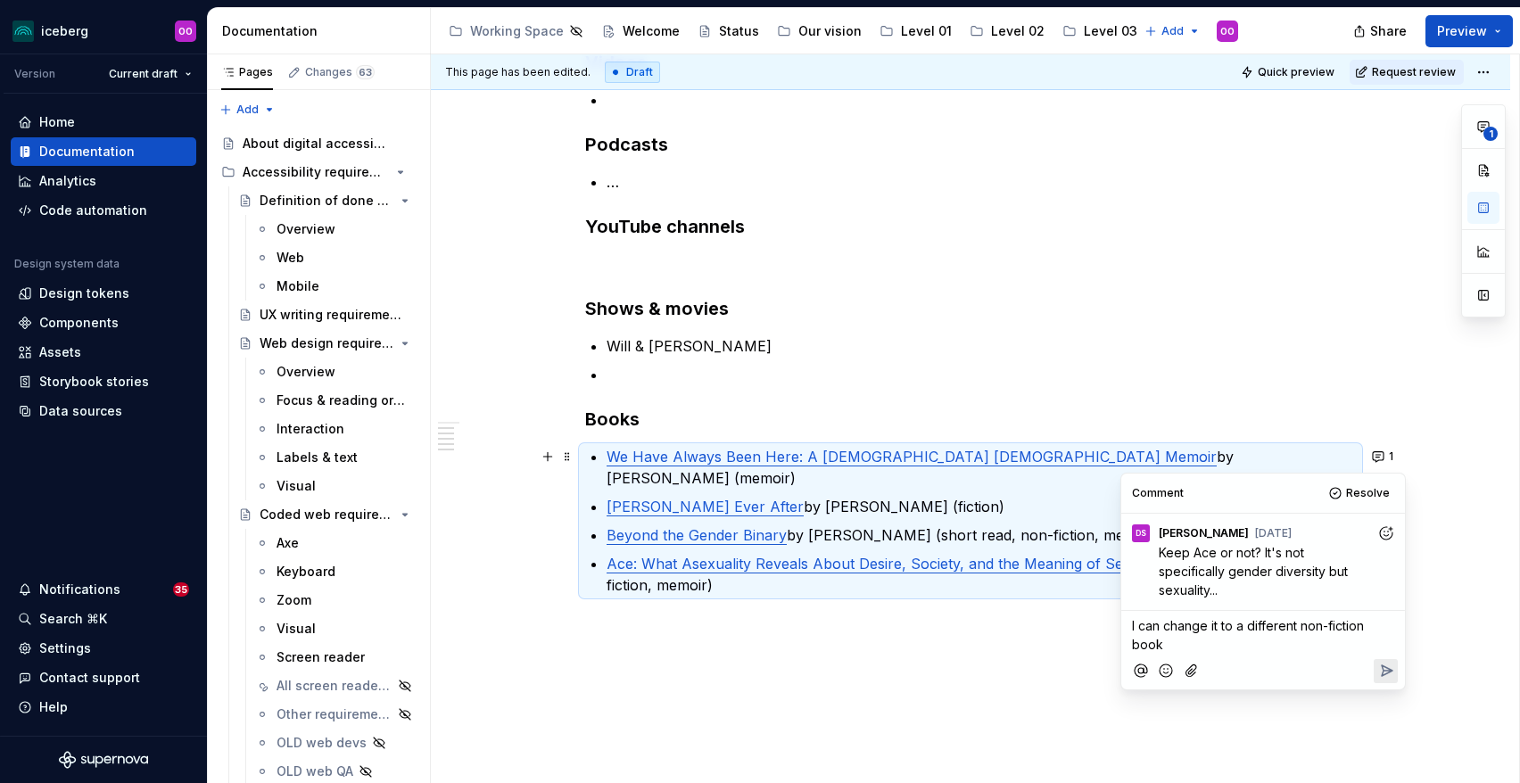
click at [1391, 679] on icon "Reply" at bounding box center [1387, 671] width 18 height 18
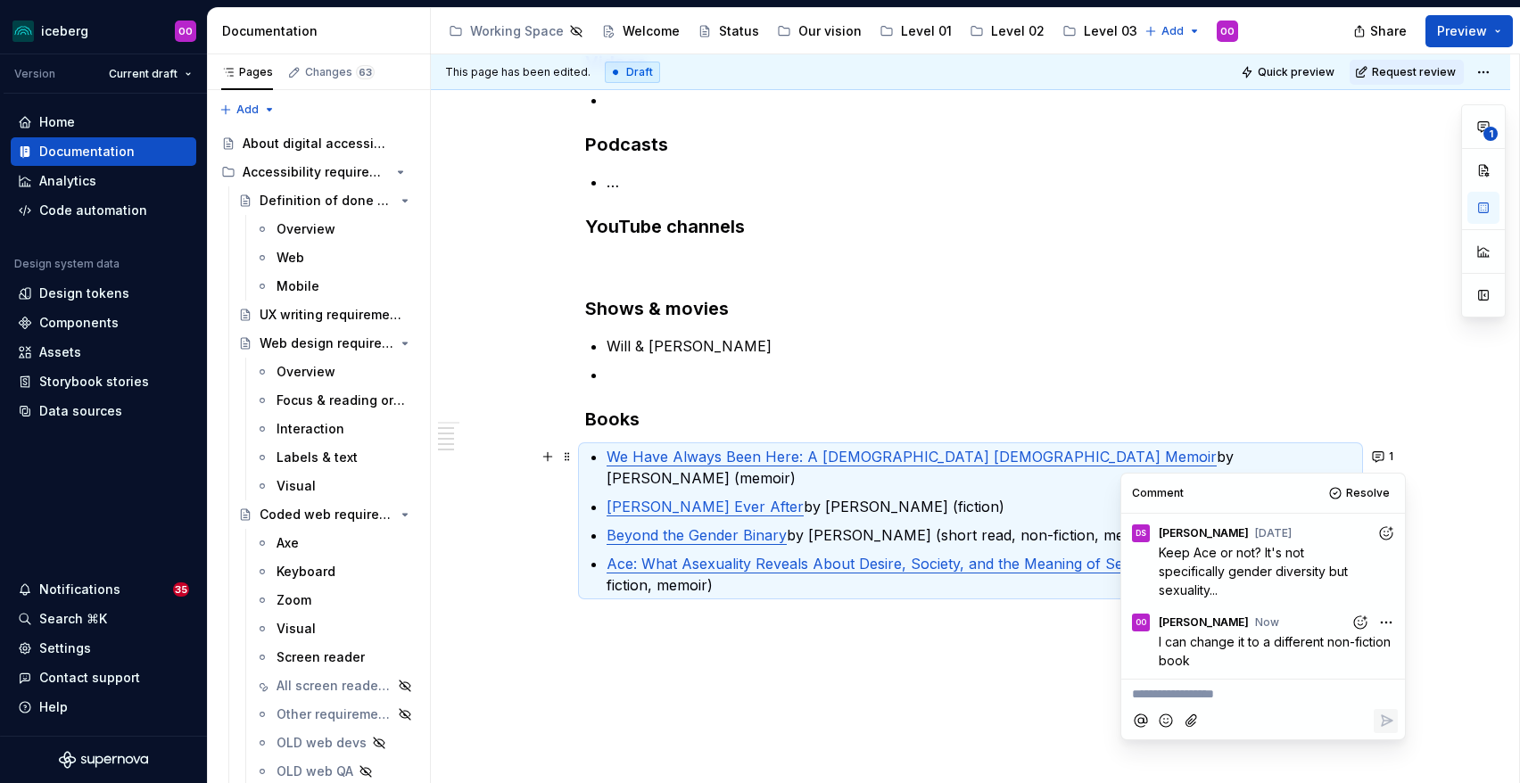
click at [917, 588] on div "Content by gender-diverse people Videos Podcasts … YouTube channels Shows & mov…" at bounding box center [970, 312] width 771 height 610
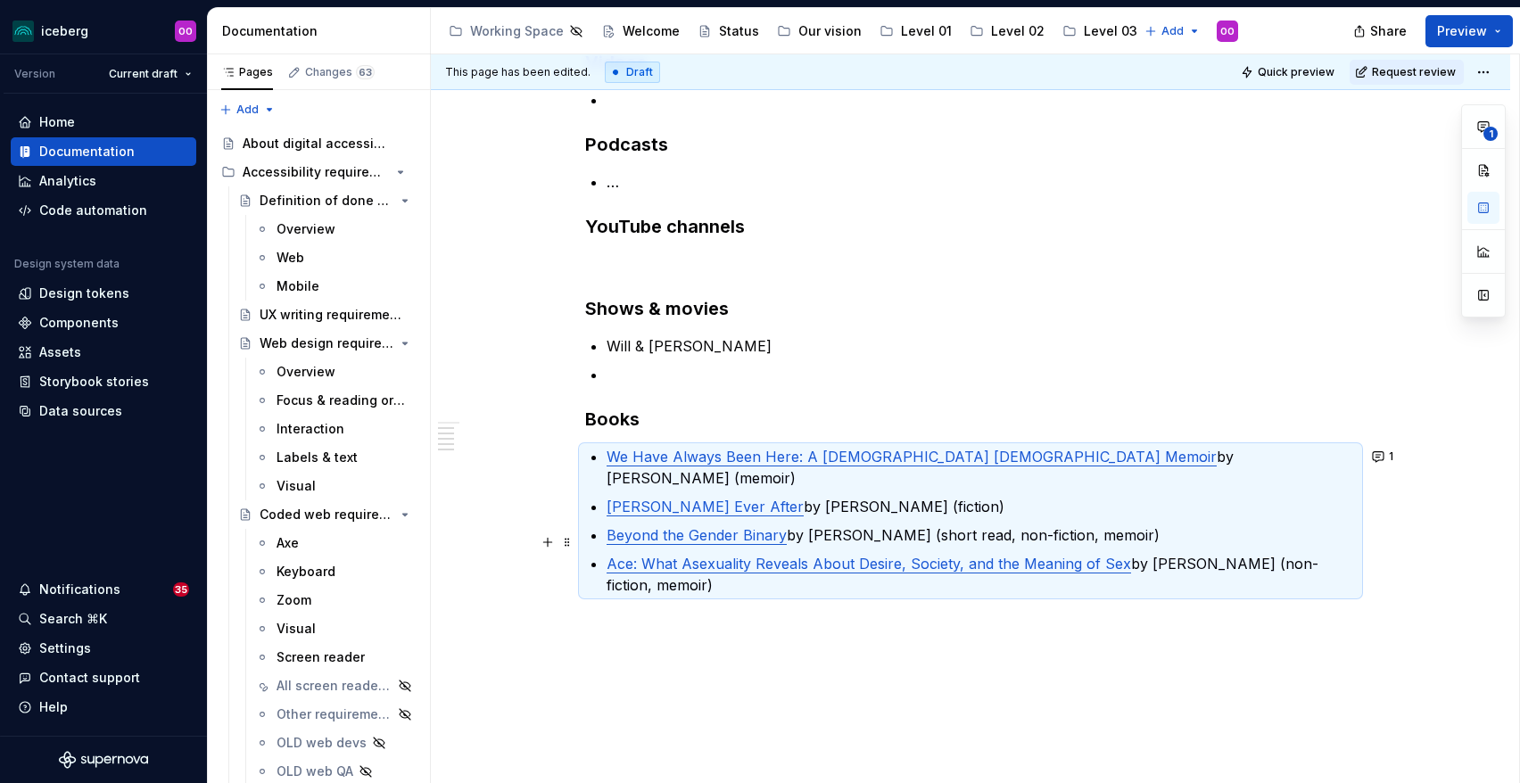
click at [893, 574] on p "Ace: What Asexuality Reveals About Desire, Society, and the Meaning of Sex by […" at bounding box center [982, 574] width 750 height 43
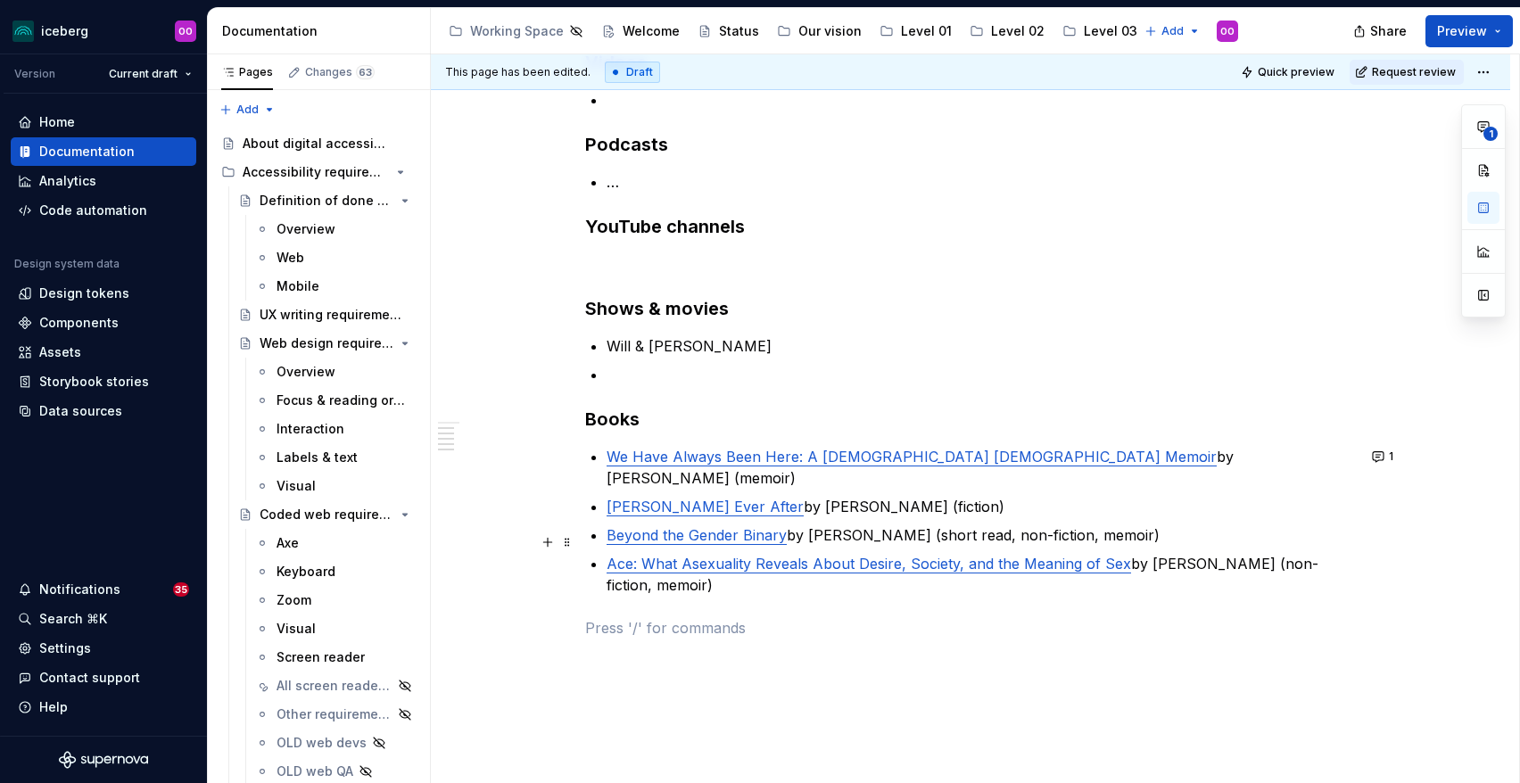
click at [745, 566] on p "Ace: What Asexuality Reveals About Desire, Society, and the Meaning of Sex by […" at bounding box center [982, 574] width 750 height 43
type textarea "*"
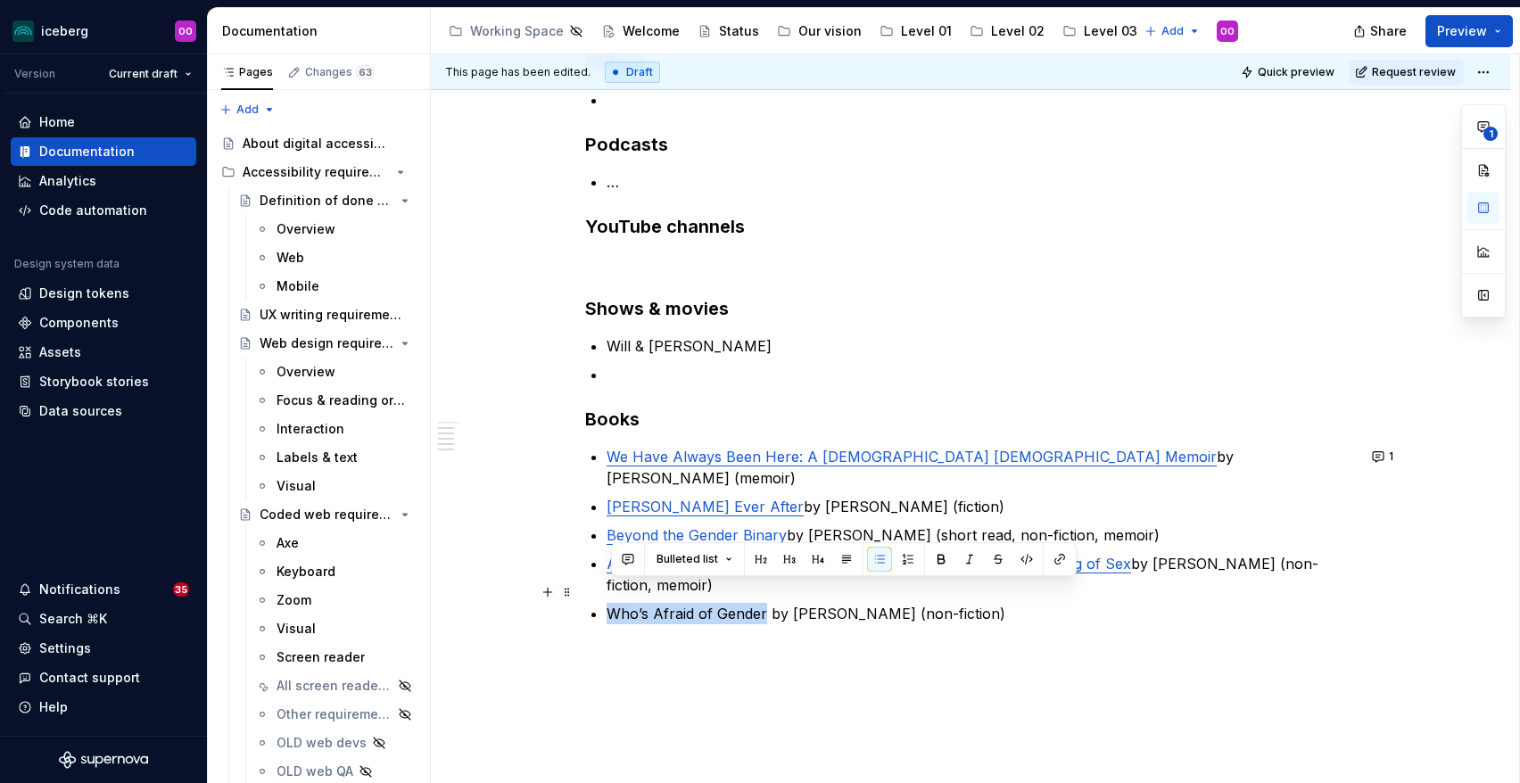
drag, startPoint x: 613, startPoint y: 593, endPoint x: 768, endPoint y: 596, distance: 155.3
click at [768, 603] on p "Who’s Afraid of Gender by [PERSON_NAME] (non-fiction)" at bounding box center [982, 613] width 750 height 21
click at [1050, 556] on button "button" at bounding box center [1060, 559] width 25 height 25
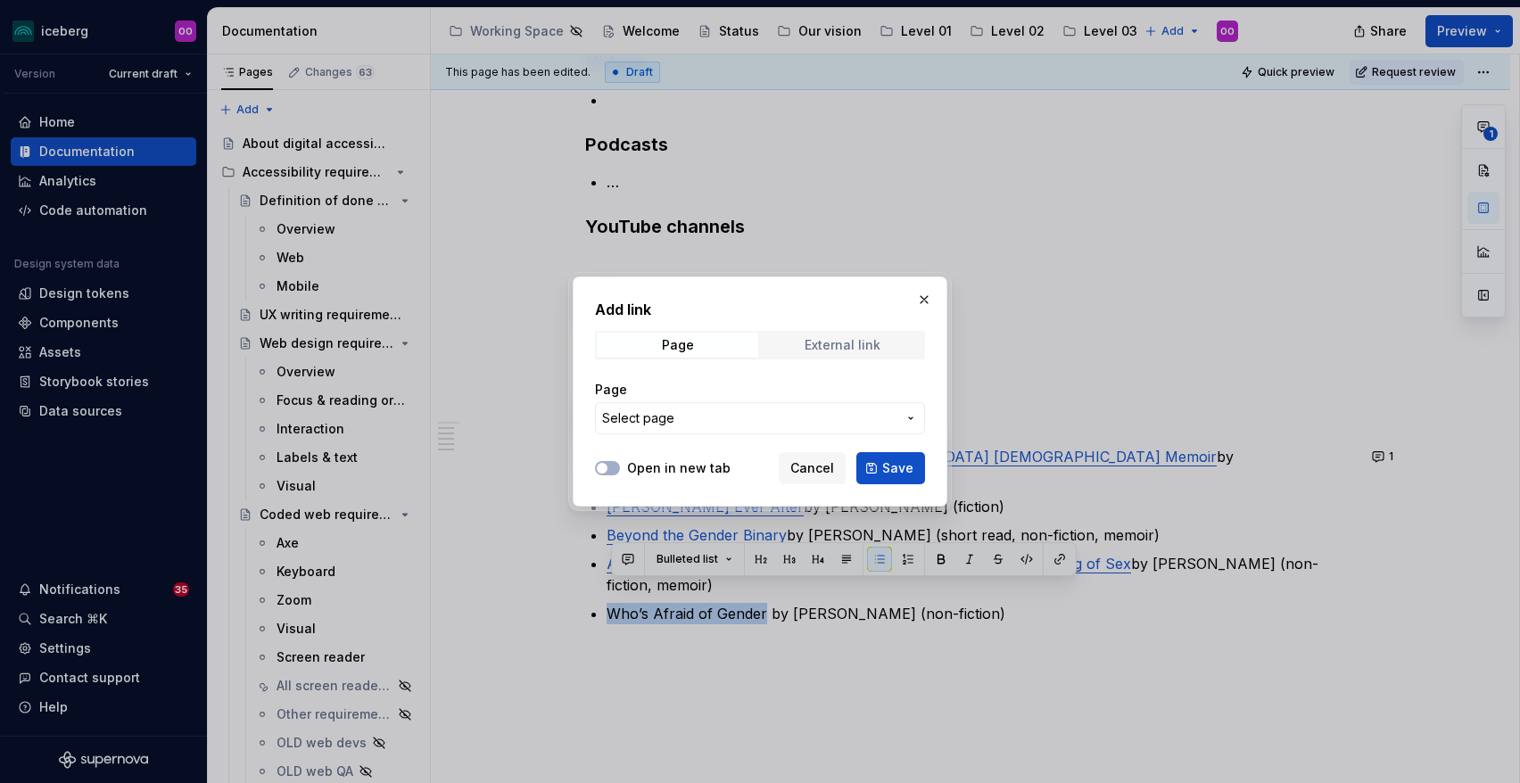
click at [841, 346] on div "External link" at bounding box center [843, 345] width 76 height 14
click at [809, 422] on input "URL" at bounding box center [760, 418] width 330 height 32
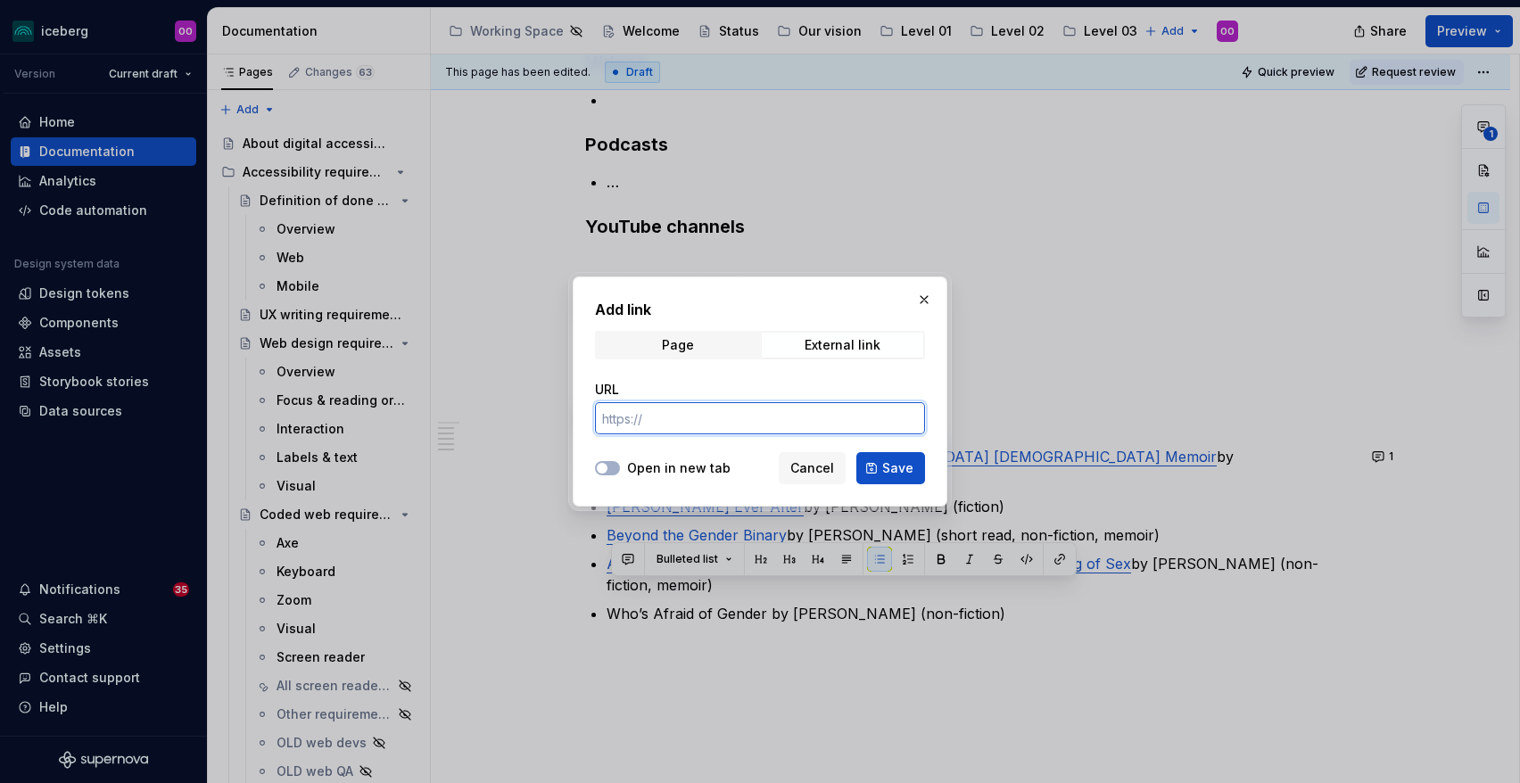
paste input "[URL][DOMAIN_NAME]"
type input "[URL][DOMAIN_NAME]"
click at [899, 468] on span "Save" at bounding box center [897, 469] width 31 height 18
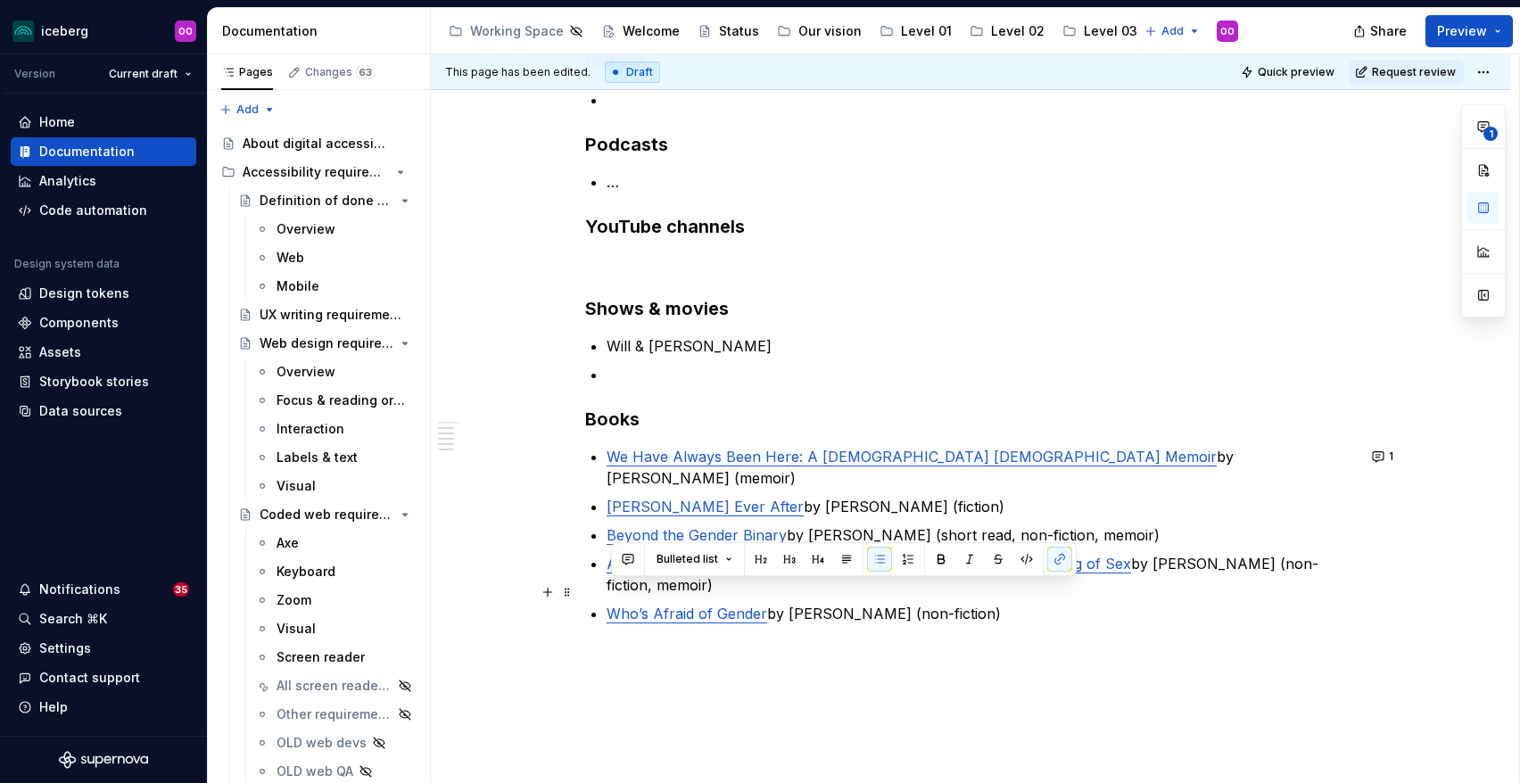
click at [816, 619] on div "Content by gender-diverse people Videos Podcasts … YouTube channels Shows & mov…" at bounding box center [970, 337] width 771 height 660
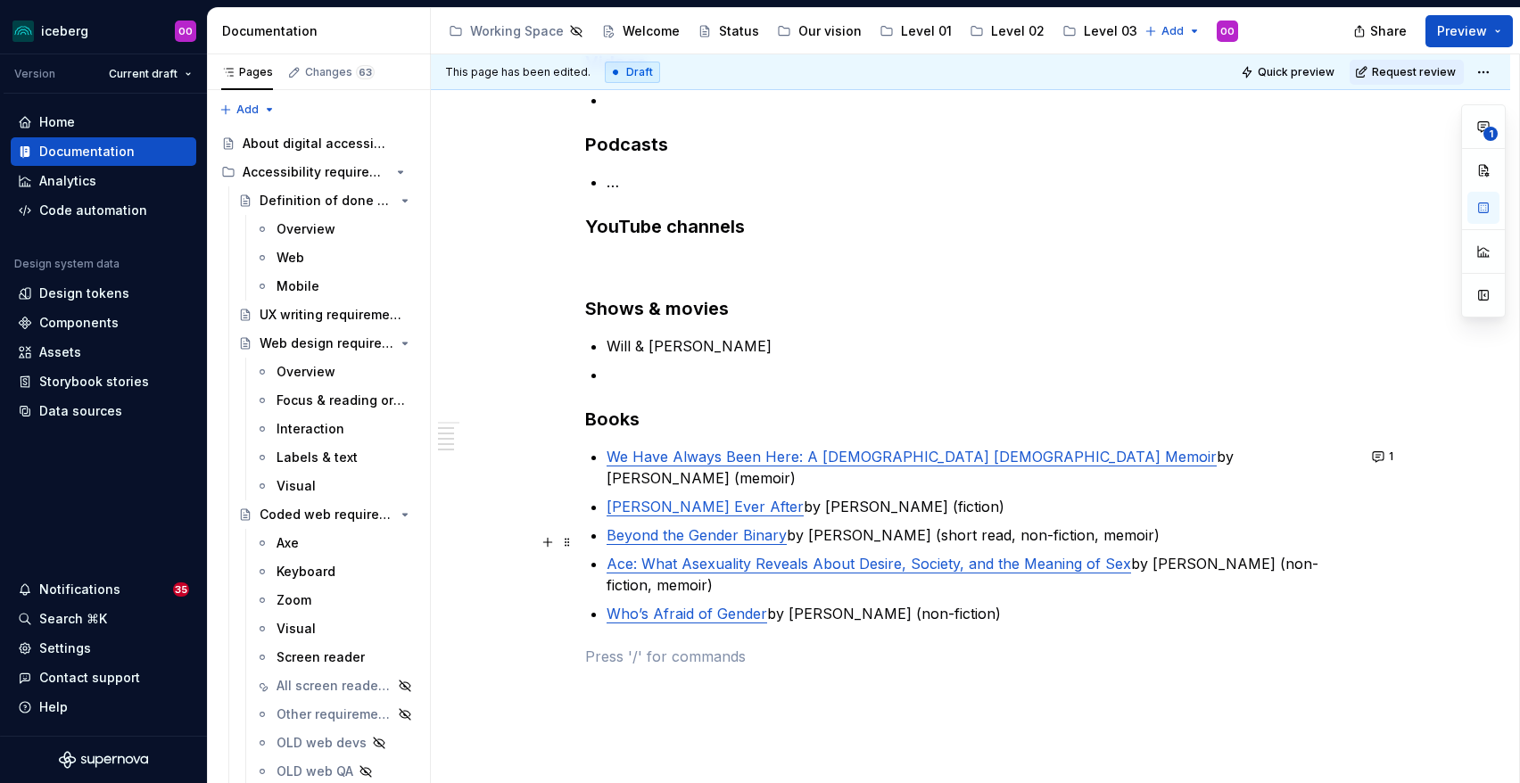
click at [761, 555] on link "Ace: What Asexuality Reveals About Desire, Society, and the Meaning of Sex" at bounding box center [869, 564] width 525 height 18
click at [744, 526] on link "Beyond the Gender Binary" at bounding box center [697, 535] width 180 height 18
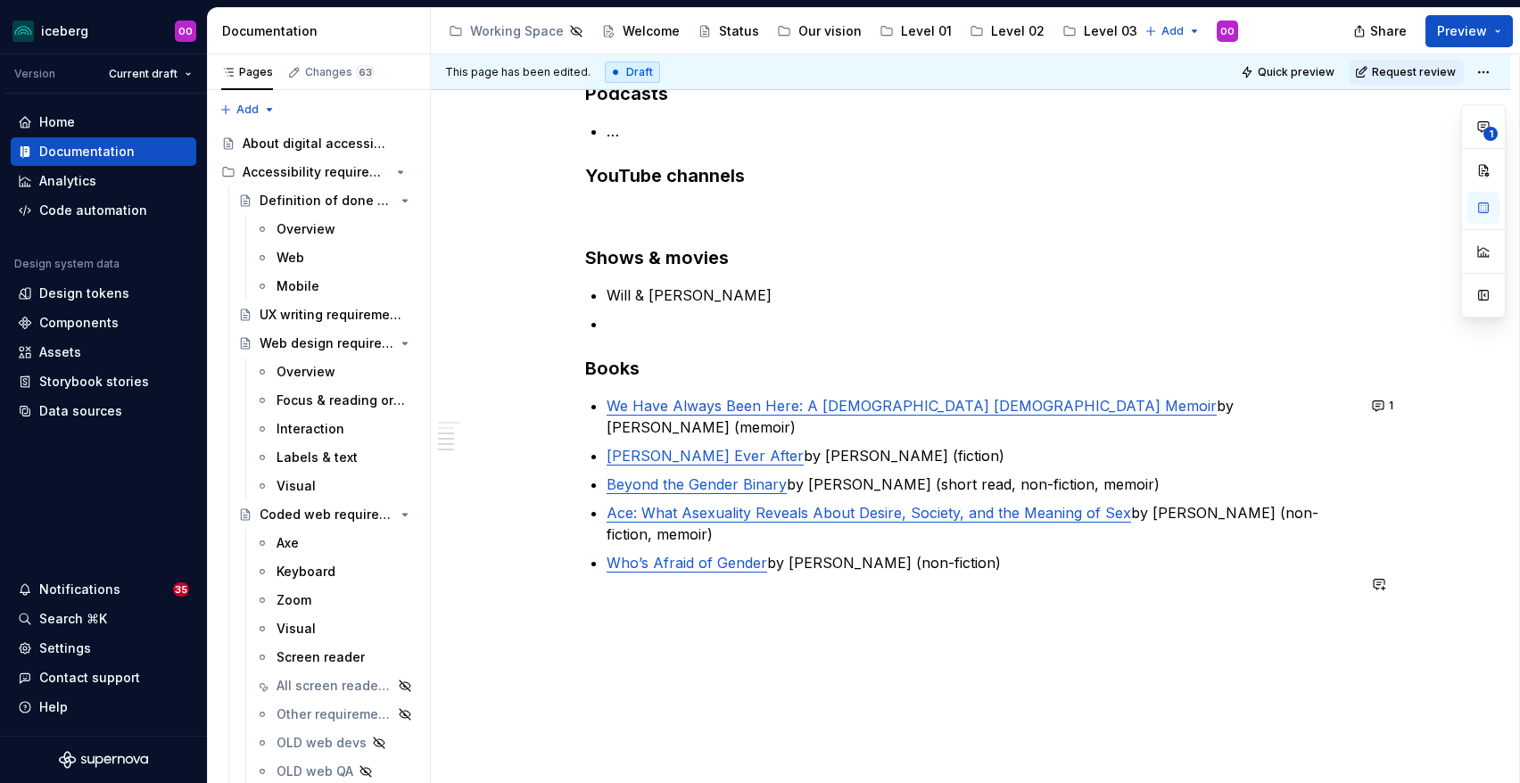
scroll to position [402, 0]
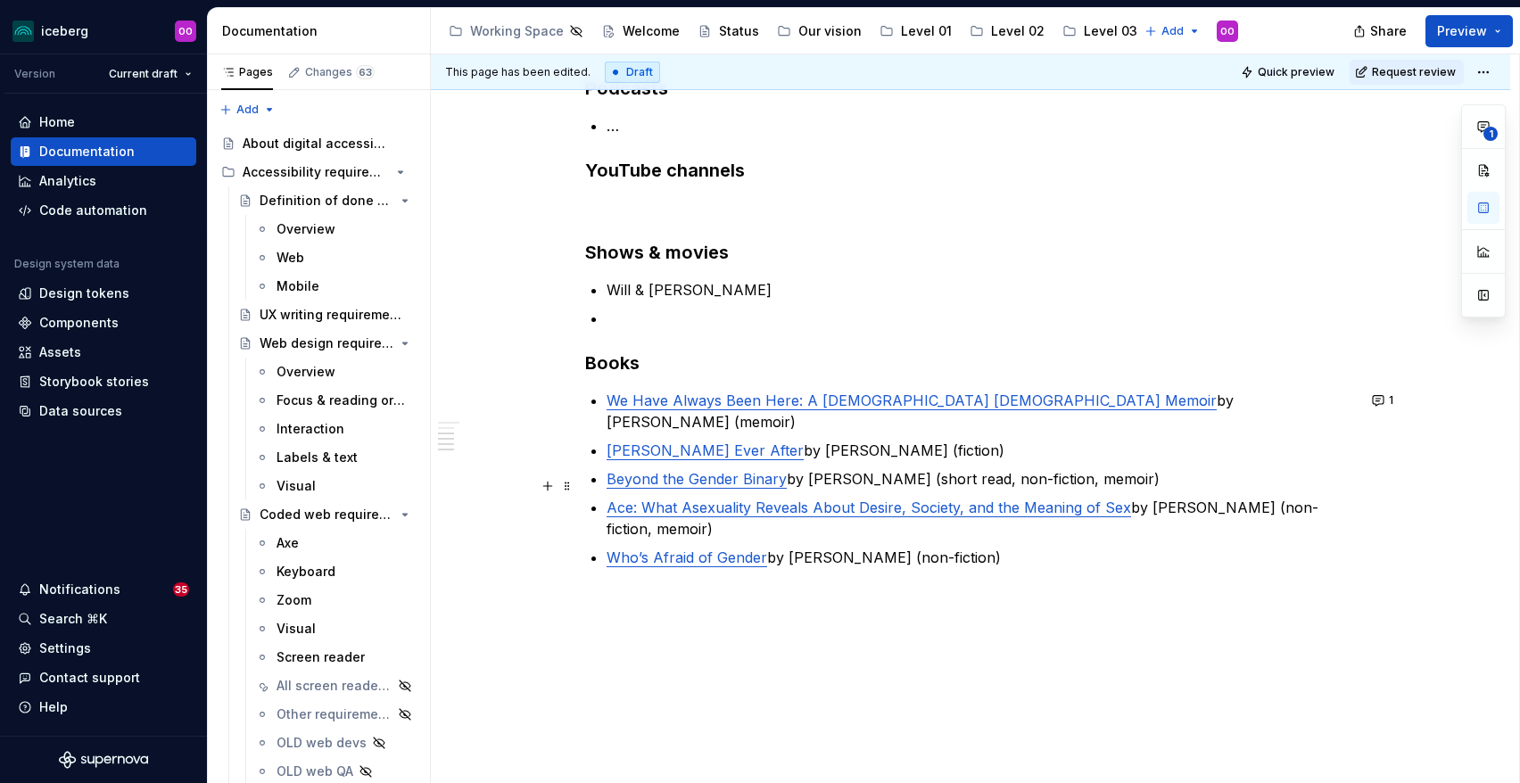
click at [758, 518] on p "Ace: What Asexuality Reveals About Desire, Society, and the Meaning of Sex by […" at bounding box center [982, 518] width 750 height 43
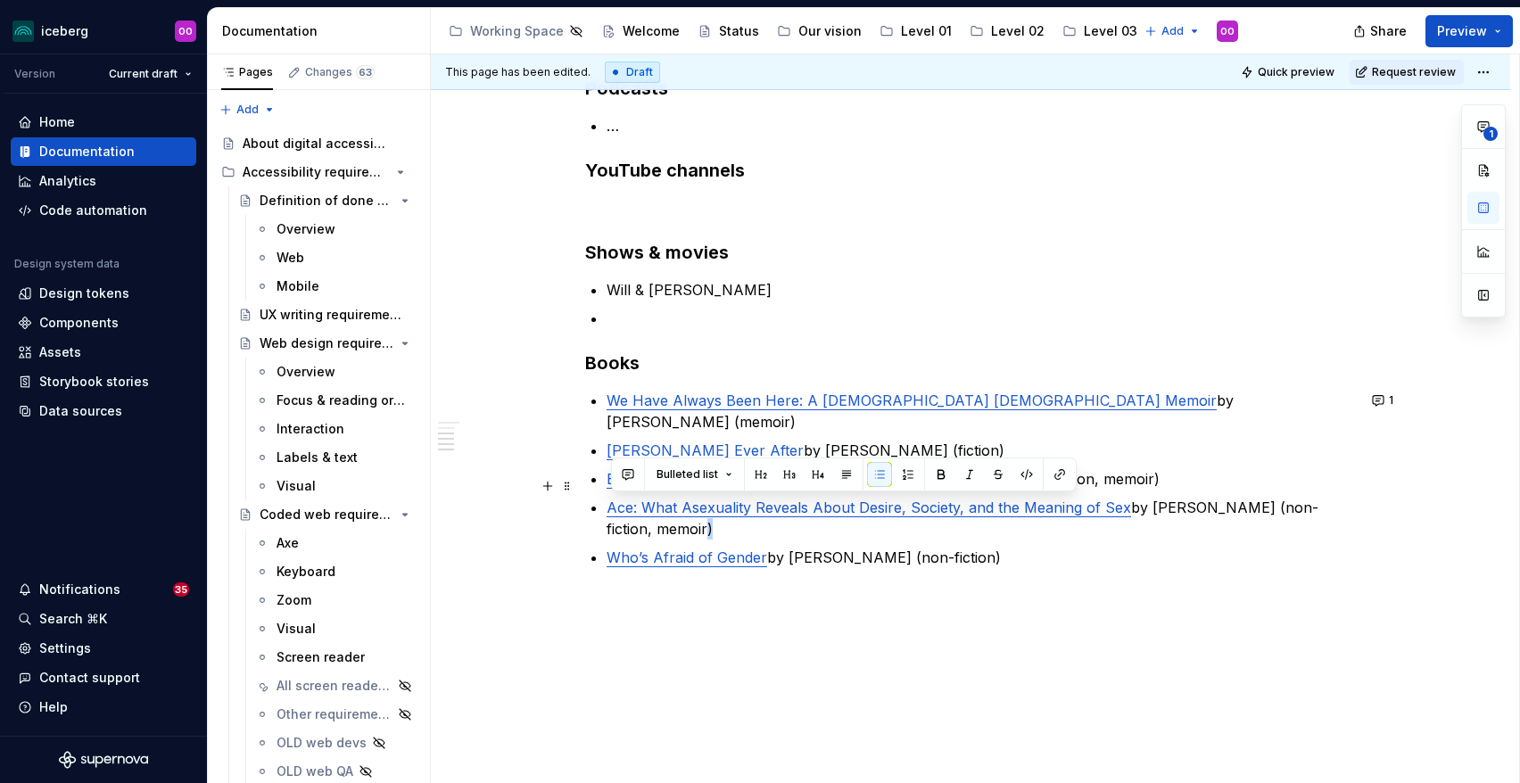
click at [758, 518] on p "Ace: What Asexuality Reveals About Desire, Society, and the Meaning of Sex by […" at bounding box center [982, 518] width 750 height 43
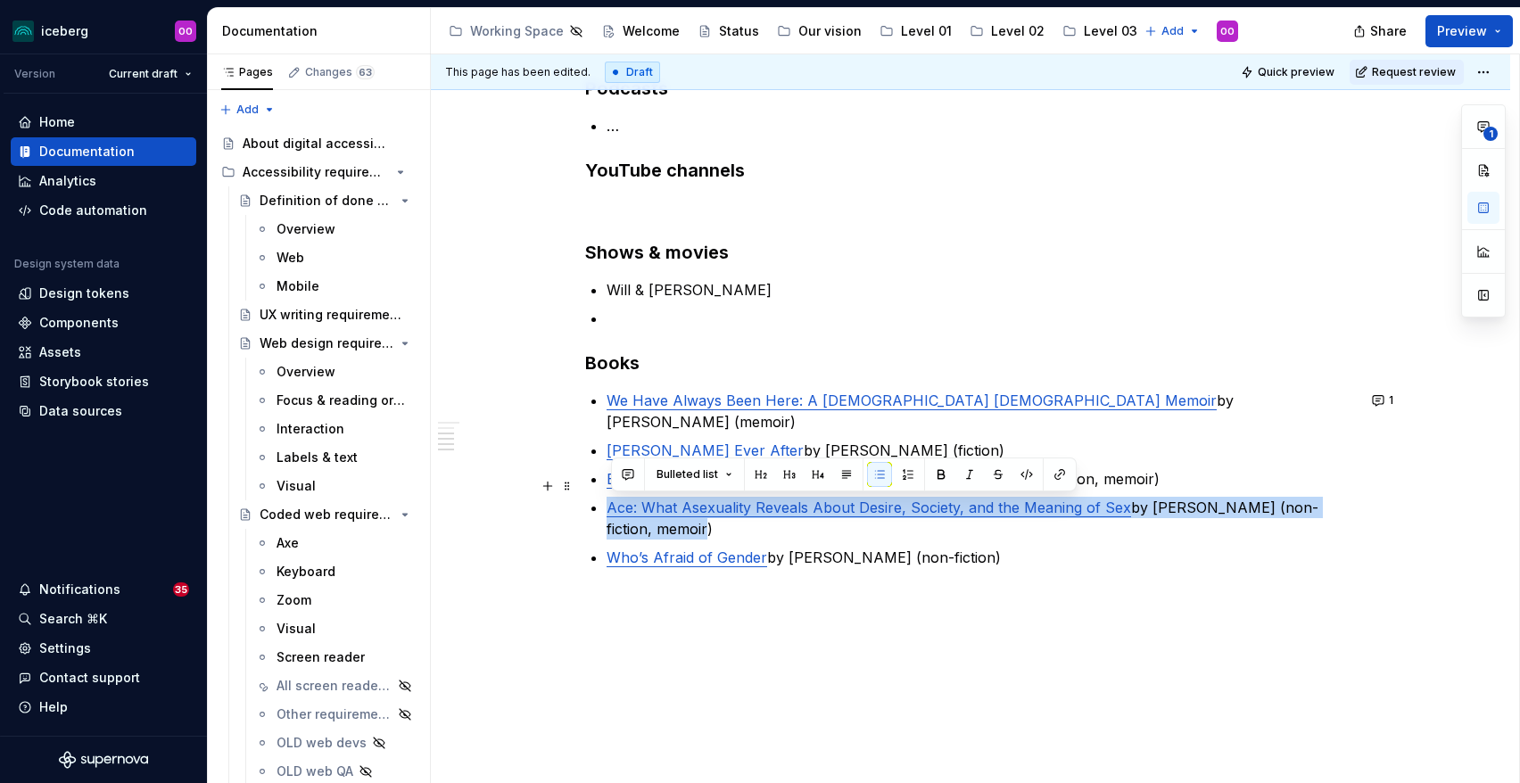
click at [758, 518] on p "Ace: What Asexuality Reveals About Desire, Society, and the Meaning of Sex by […" at bounding box center [982, 518] width 750 height 43
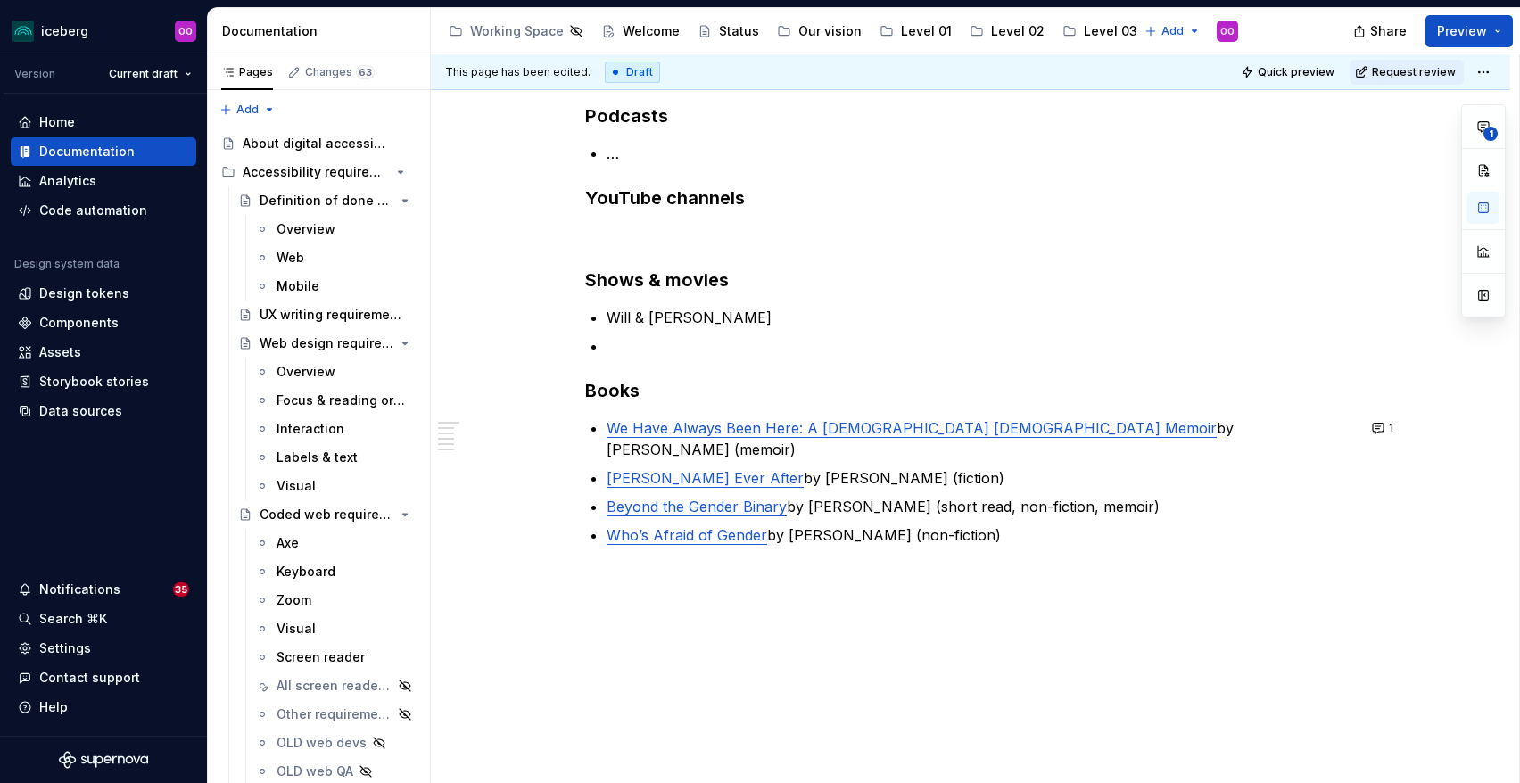
scroll to position [0, 0]
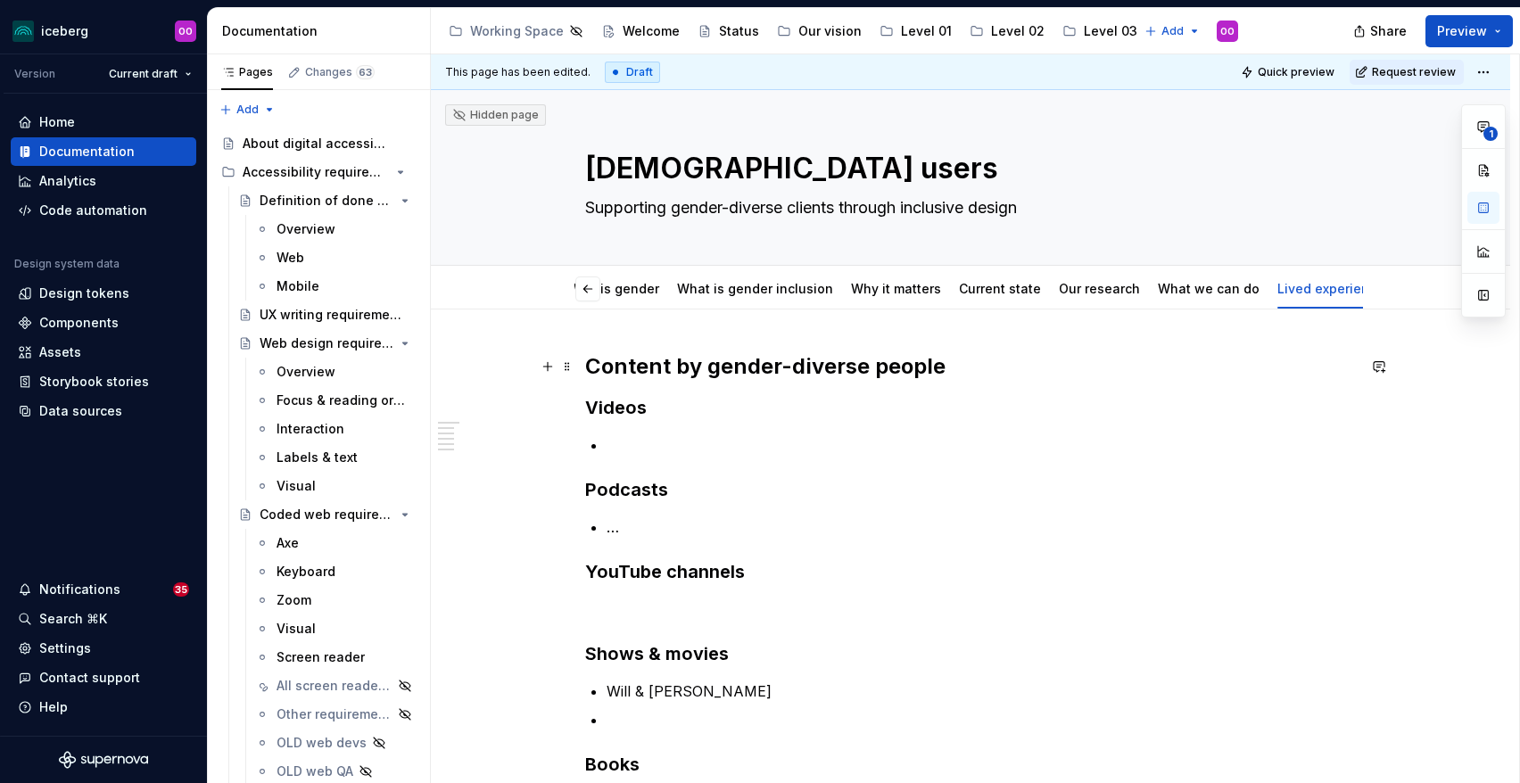
click at [680, 364] on h2 "Content by gender-diverse people" at bounding box center [970, 366] width 771 height 29
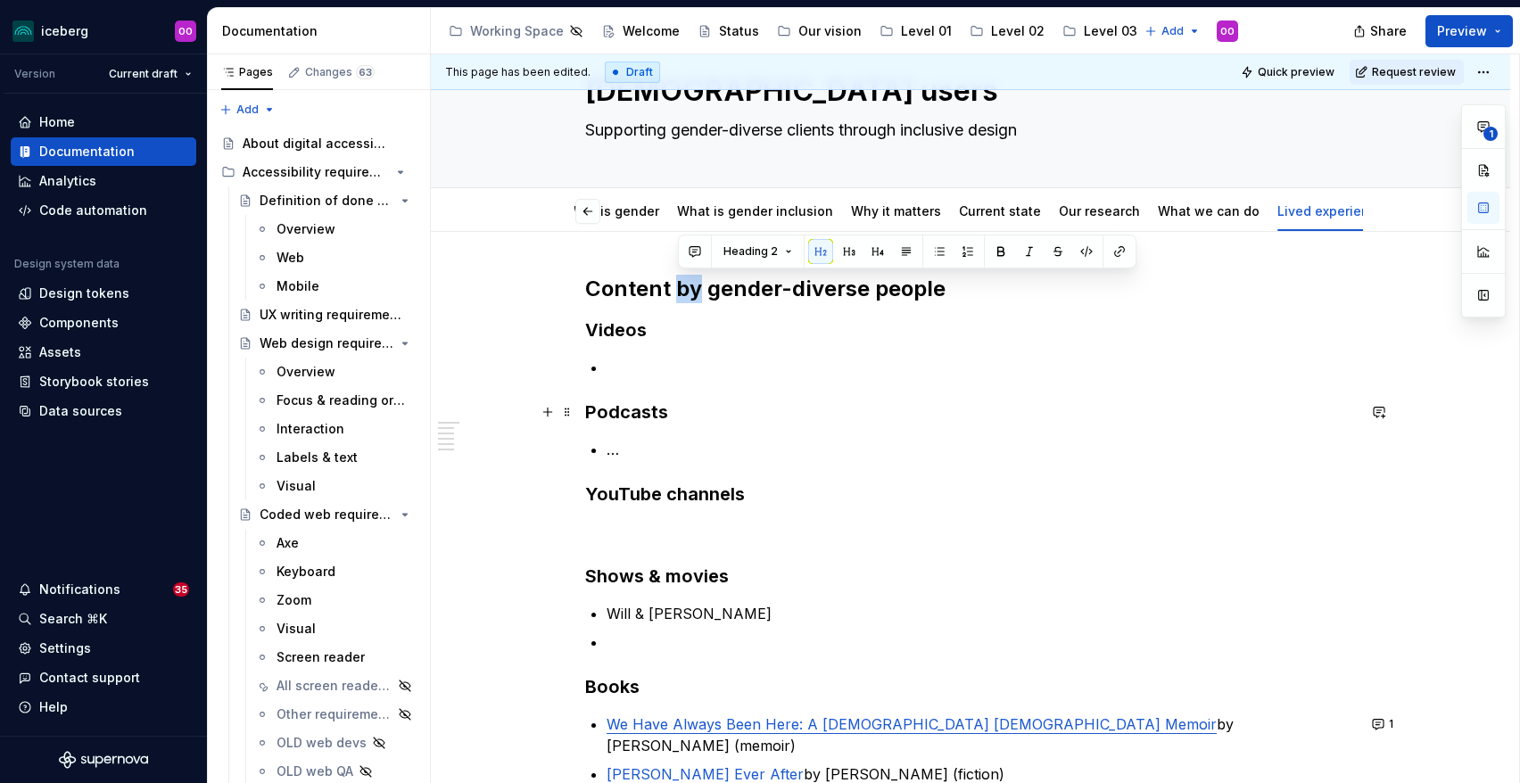
scroll to position [79, 0]
click at [706, 291] on h2 "Content by gender-diverse people" at bounding box center [970, 288] width 771 height 29
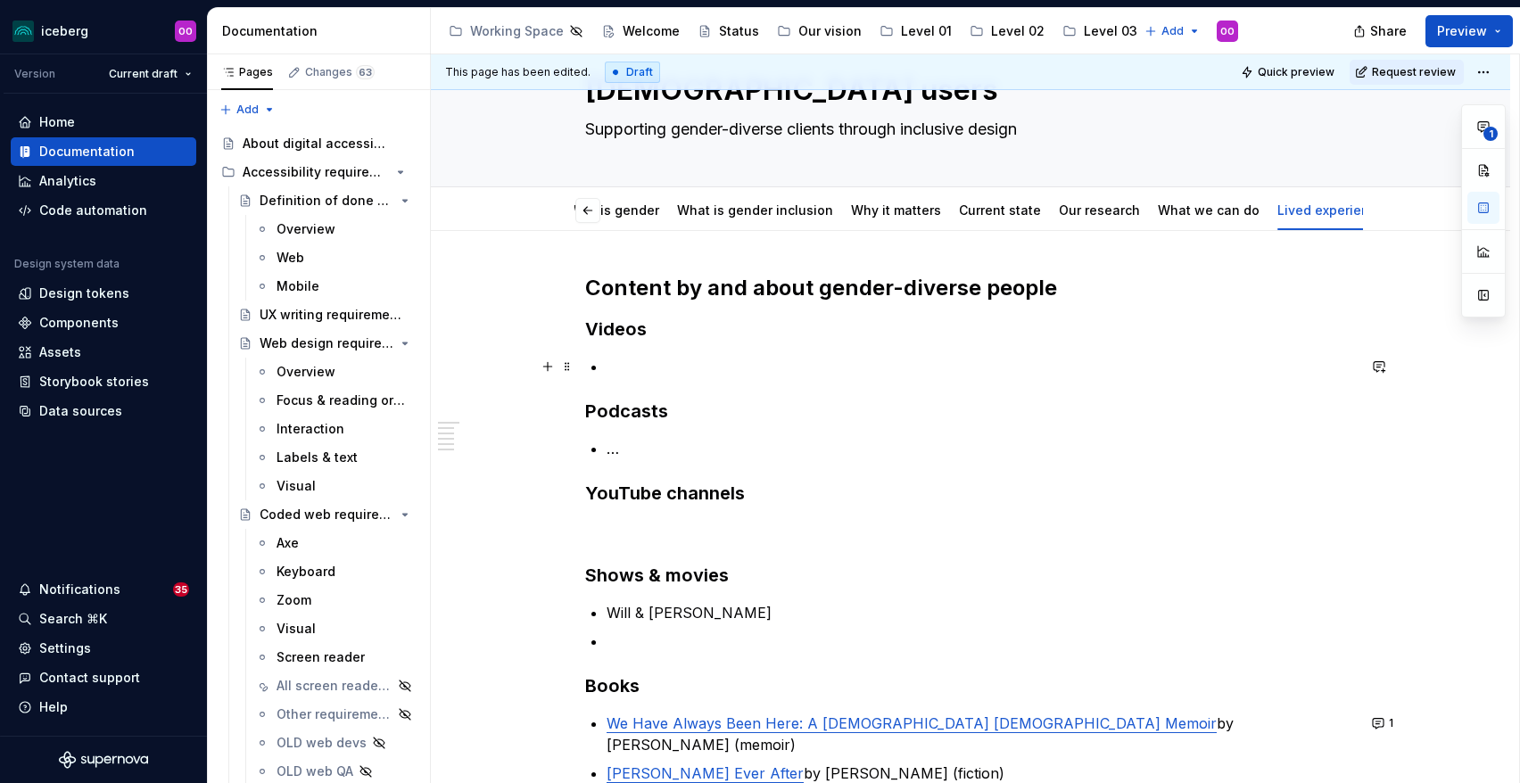
click at [822, 360] on p at bounding box center [982, 366] width 750 height 21
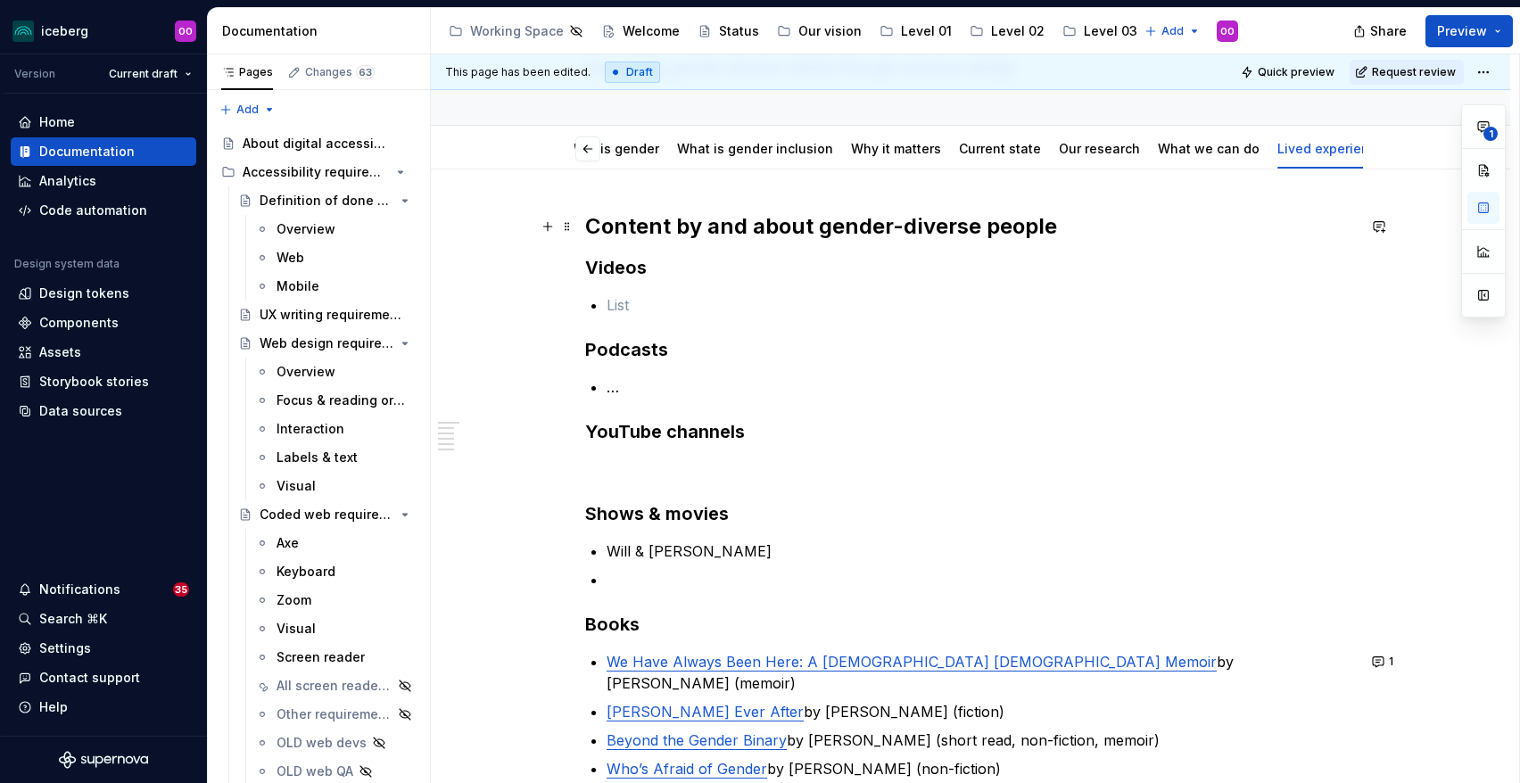
click at [728, 232] on h2 "Content by and about gender-diverse people" at bounding box center [970, 226] width 771 height 29
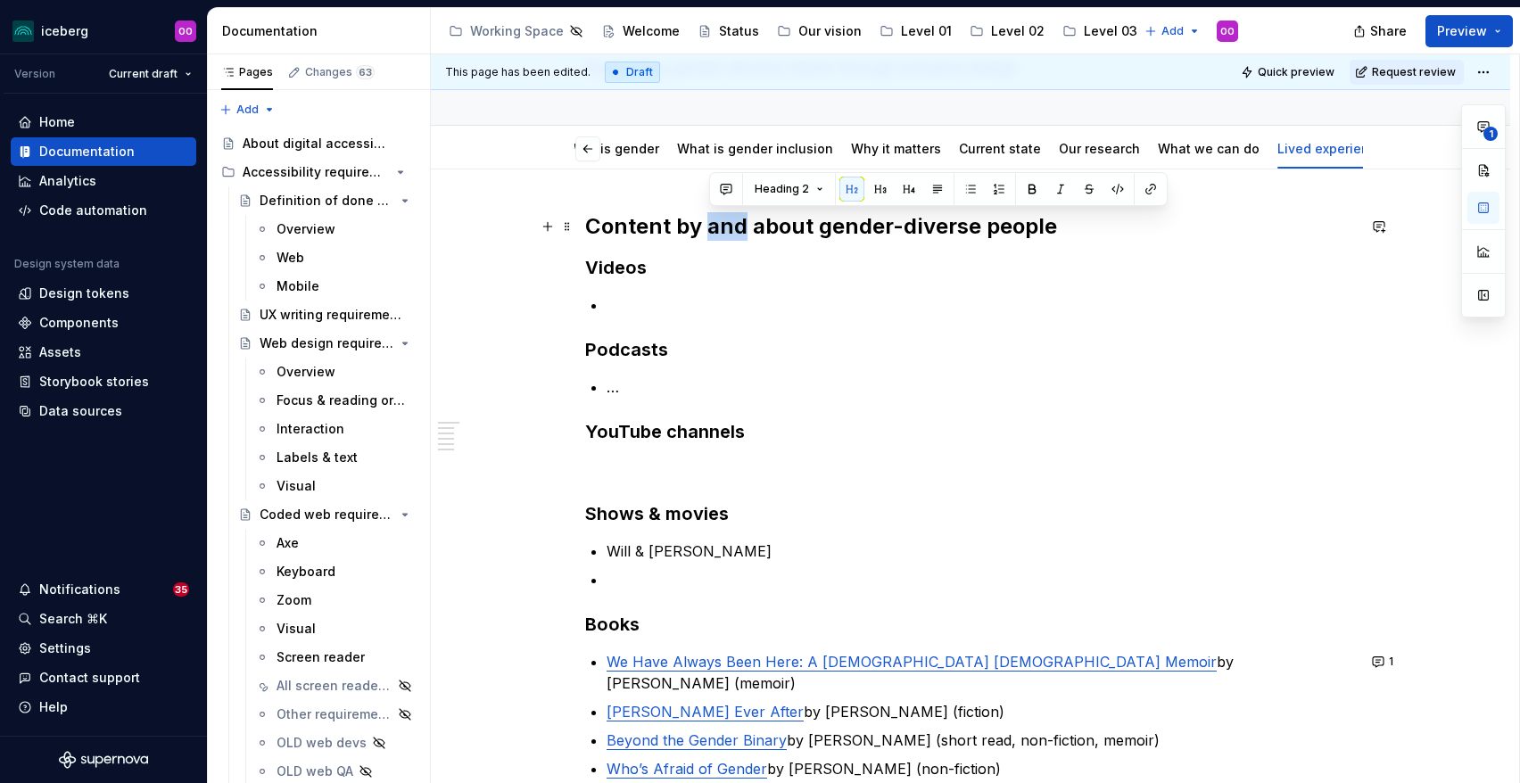
click at [728, 232] on h2 "Content by and about gender-diverse people" at bounding box center [970, 226] width 771 height 29
click at [781, 281] on div "Content by and about gender-diverse people Videos Podcasts … YouTube channels S…" at bounding box center [970, 517] width 771 height 610
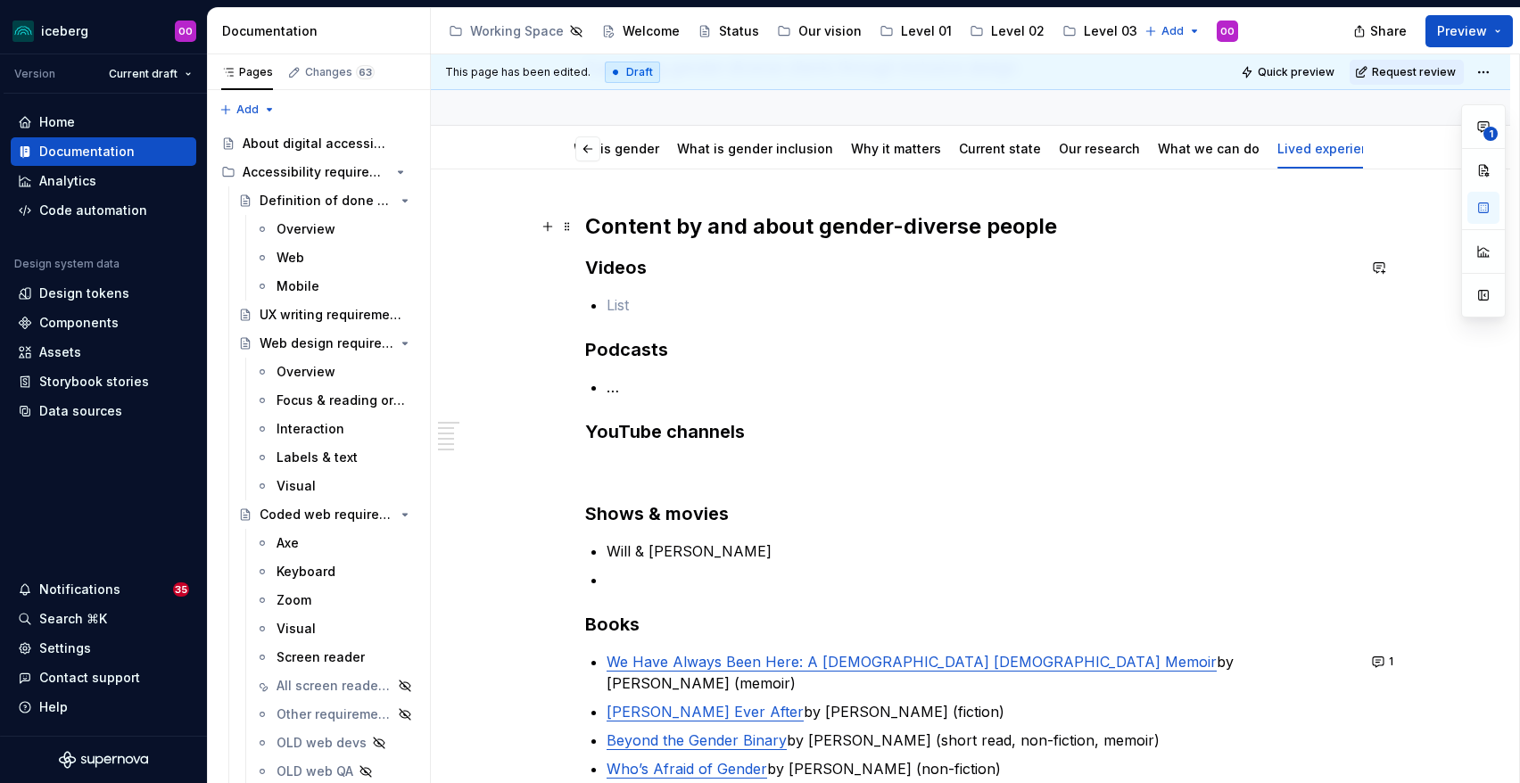
click at [777, 230] on h2 "Content by and about gender-diverse people" at bounding box center [970, 226] width 771 height 29
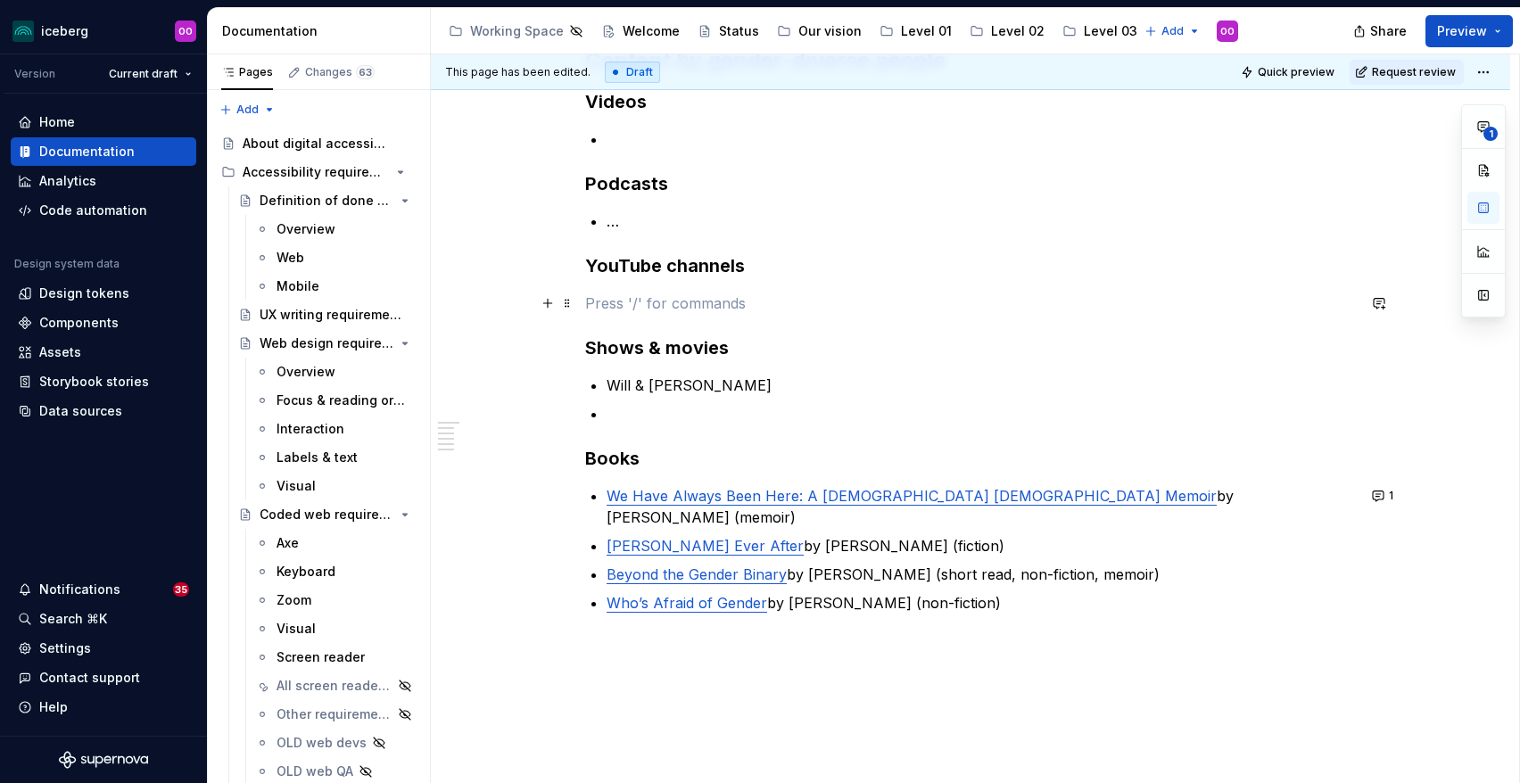
click at [767, 304] on p at bounding box center [970, 303] width 771 height 21
click at [721, 416] on p at bounding box center [982, 413] width 750 height 21
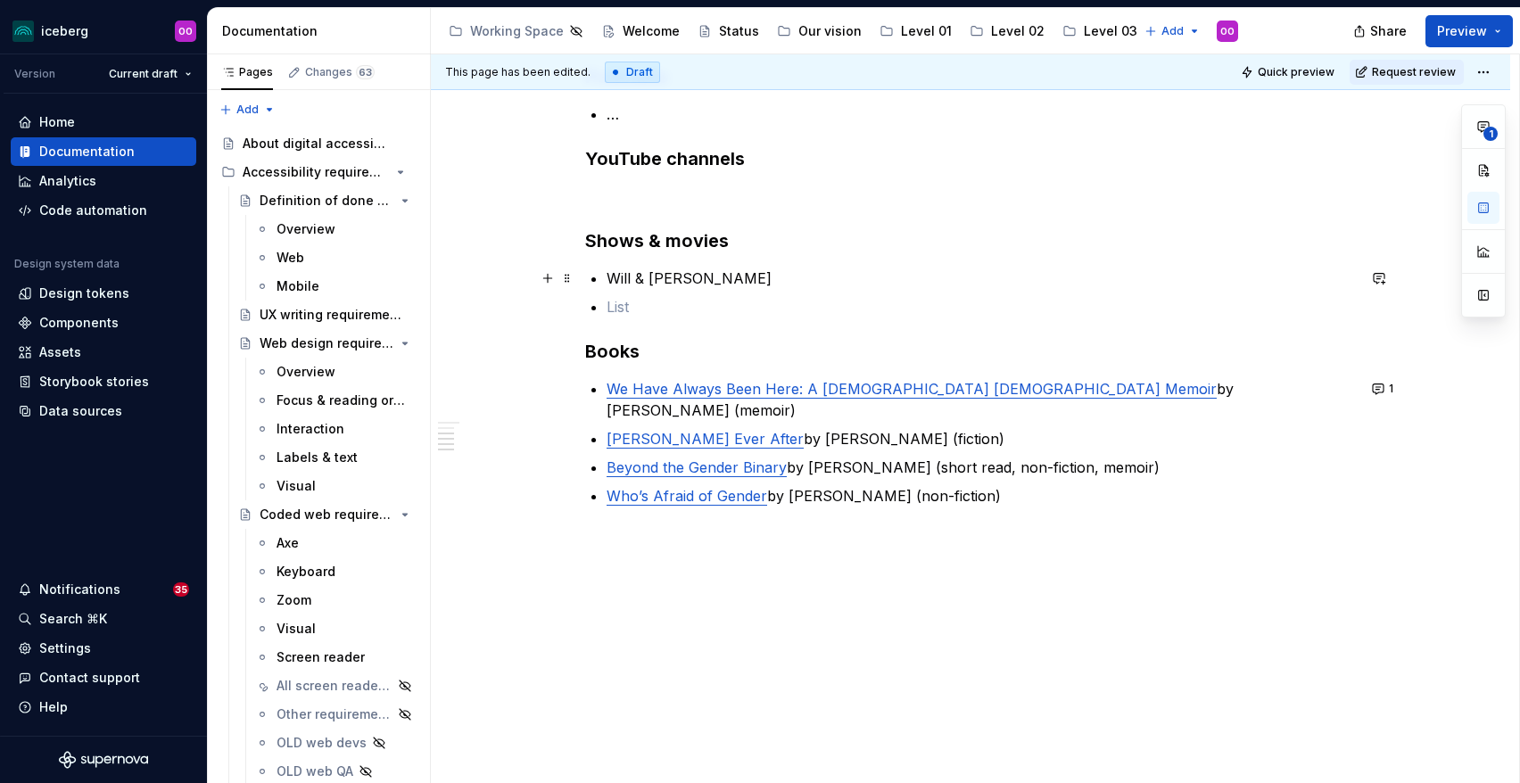
click at [708, 275] on p "Will & [PERSON_NAME]" at bounding box center [982, 278] width 750 height 21
click at [675, 305] on p at bounding box center [982, 306] width 750 height 21
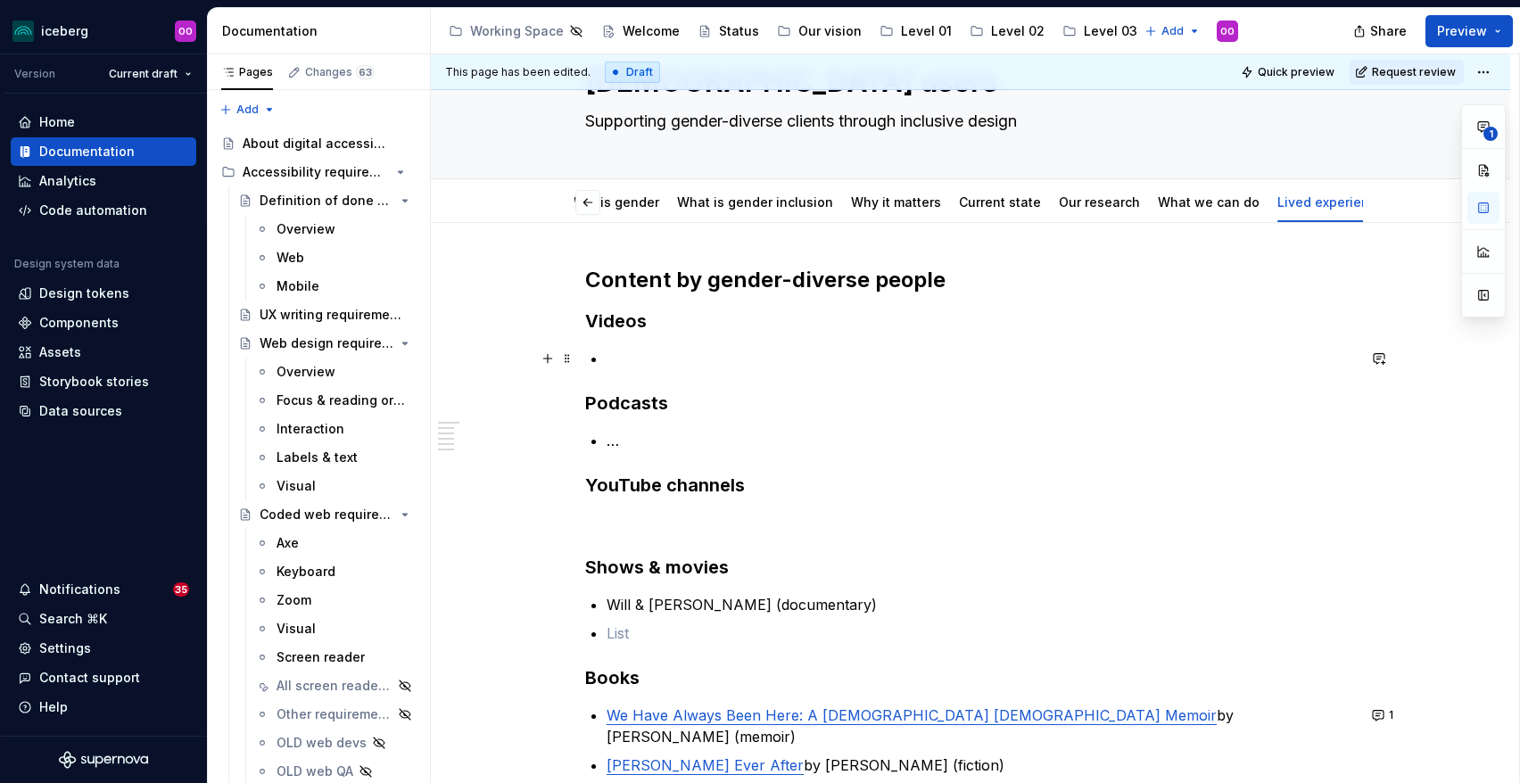
scroll to position [106, 0]
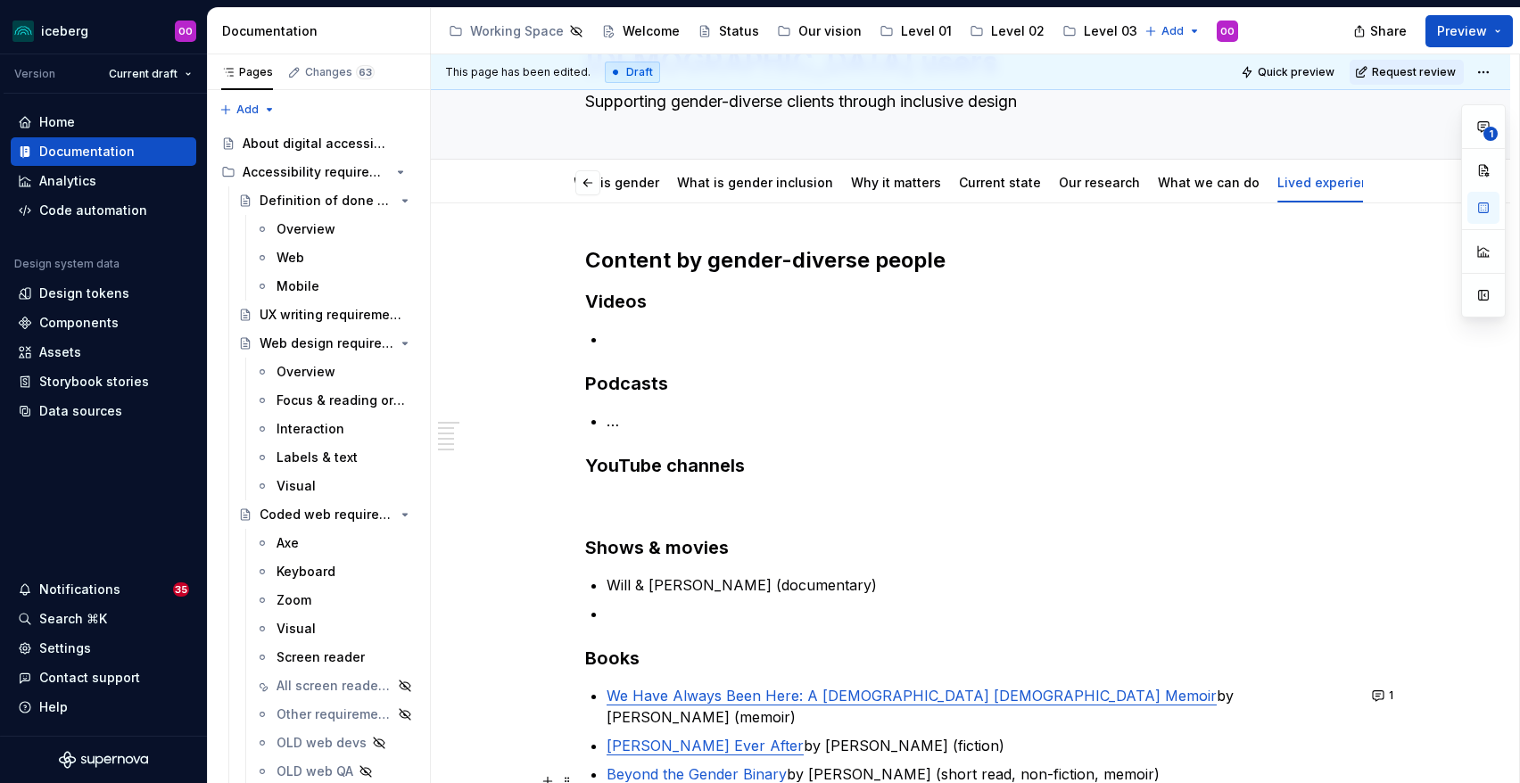
type textarea "*"
